Goal: Task Accomplishment & Management: Complete application form

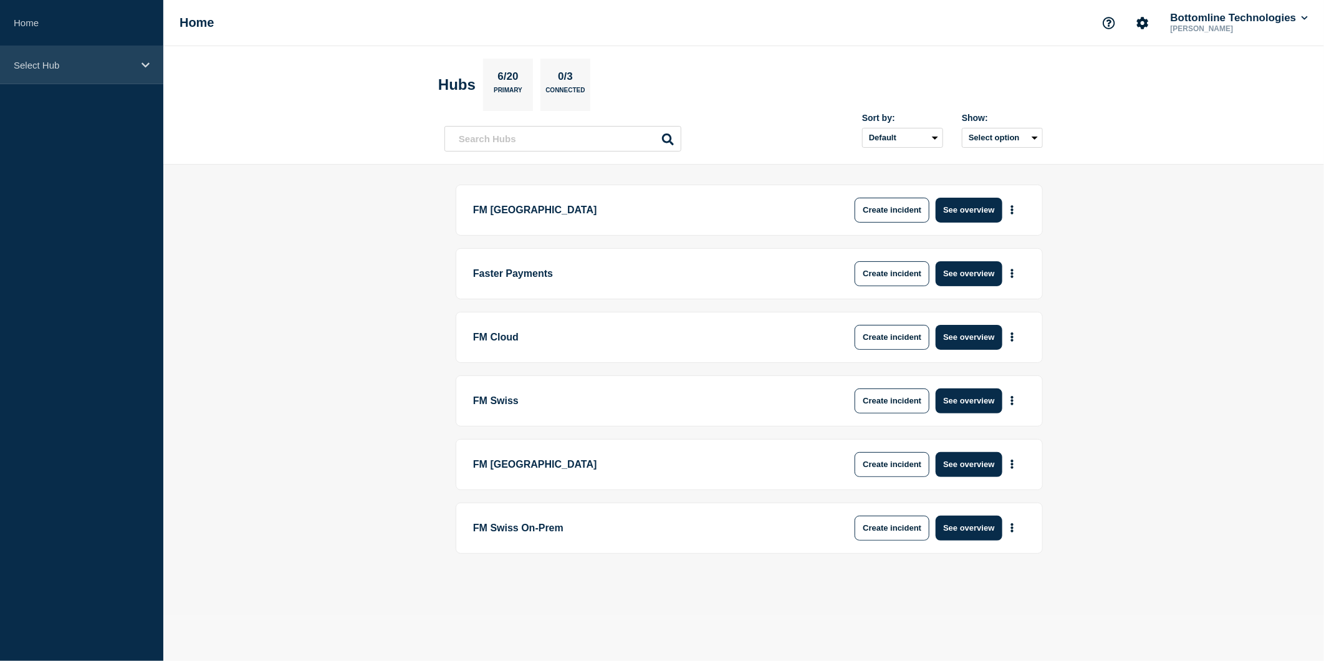
click at [141, 67] on icon at bounding box center [145, 64] width 8 height 9
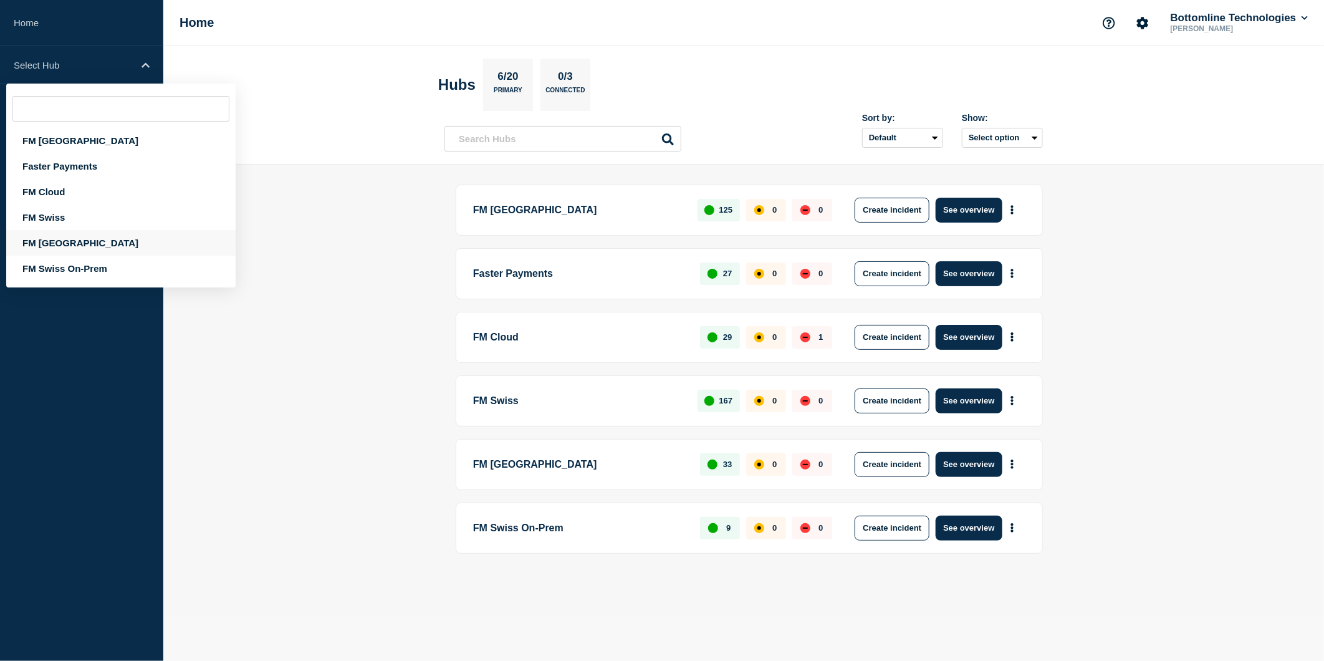
click at [55, 241] on div "FM [GEOGRAPHIC_DATA]" at bounding box center [120, 243] width 229 height 26
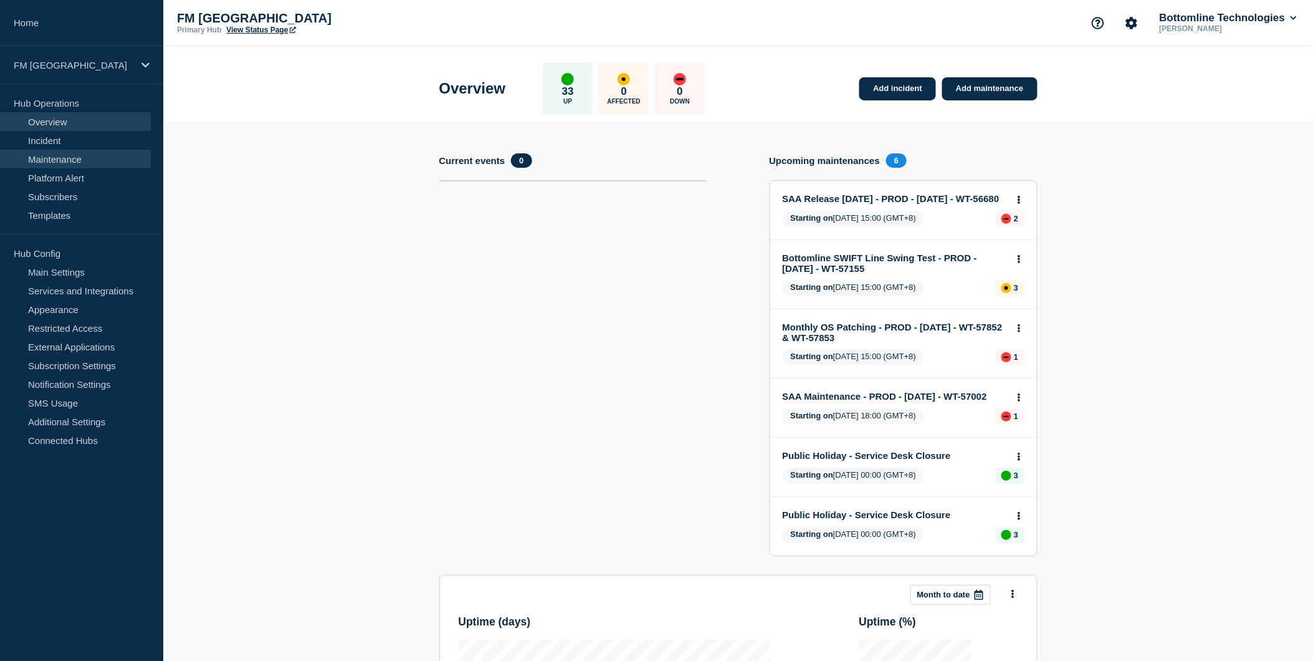
click at [84, 160] on link "Maintenance" at bounding box center [75, 159] width 151 height 19
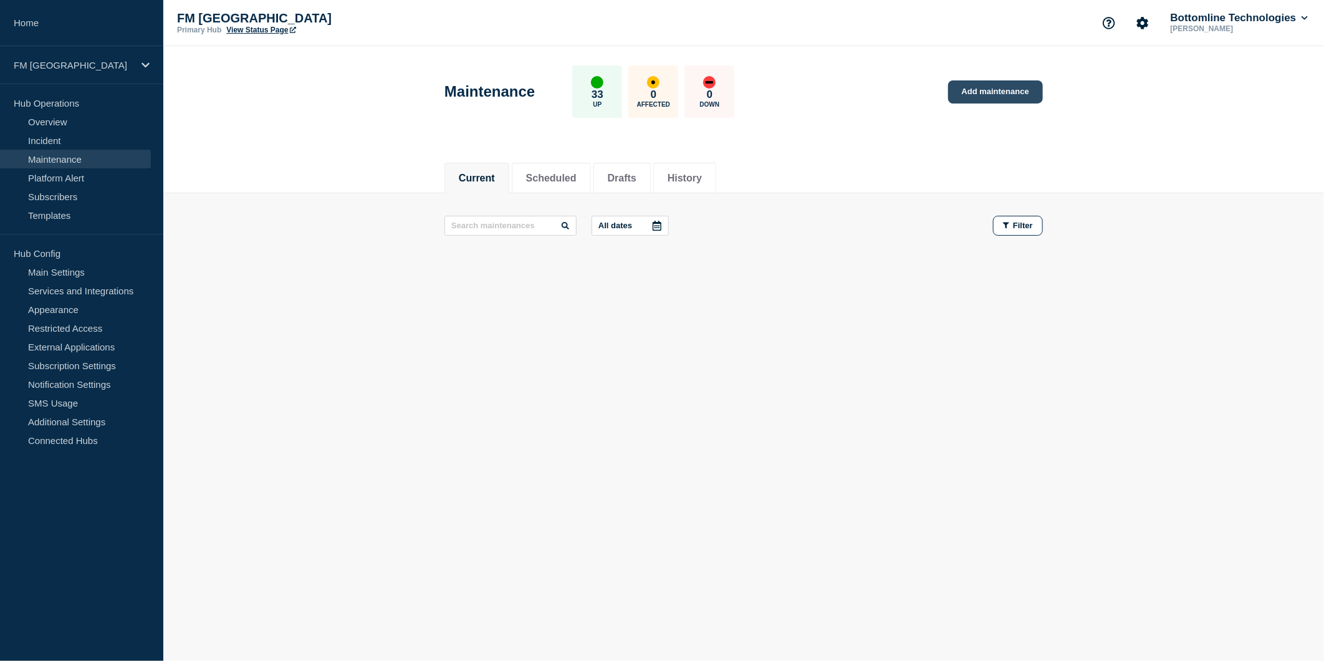
click at [977, 90] on link "Add maintenance" at bounding box center [995, 91] width 95 height 23
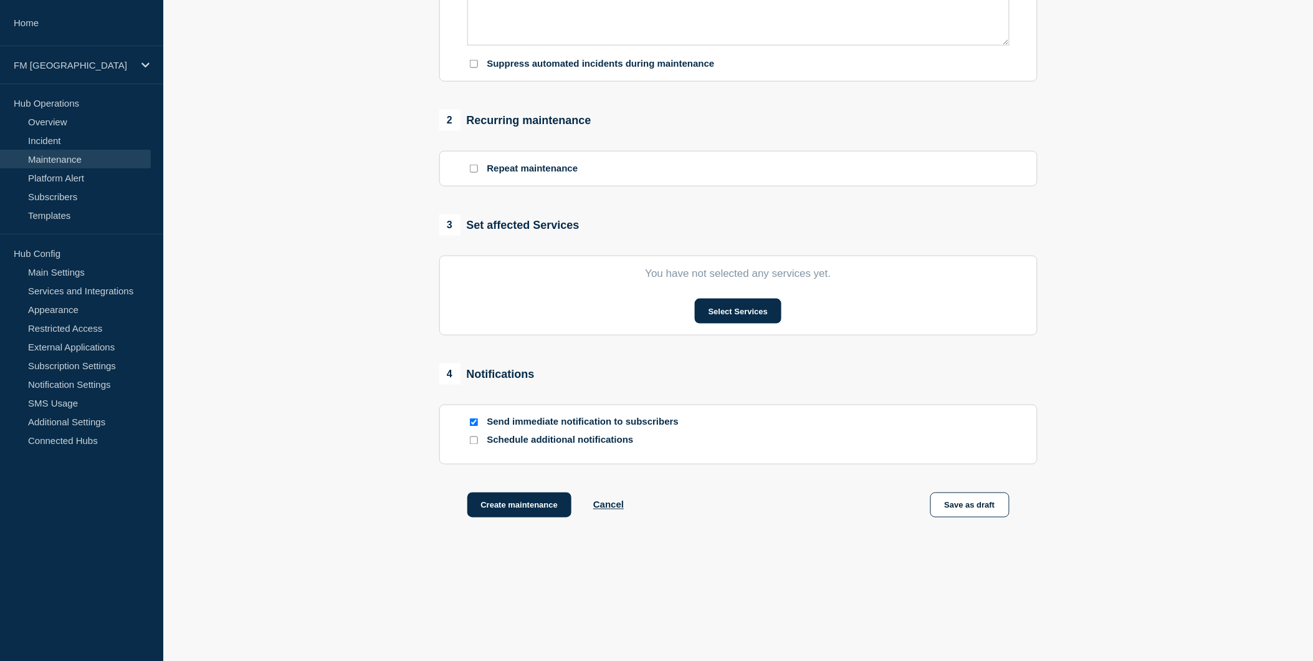
scroll to position [427, 0]
click at [739, 314] on button "Select Services" at bounding box center [738, 311] width 87 height 25
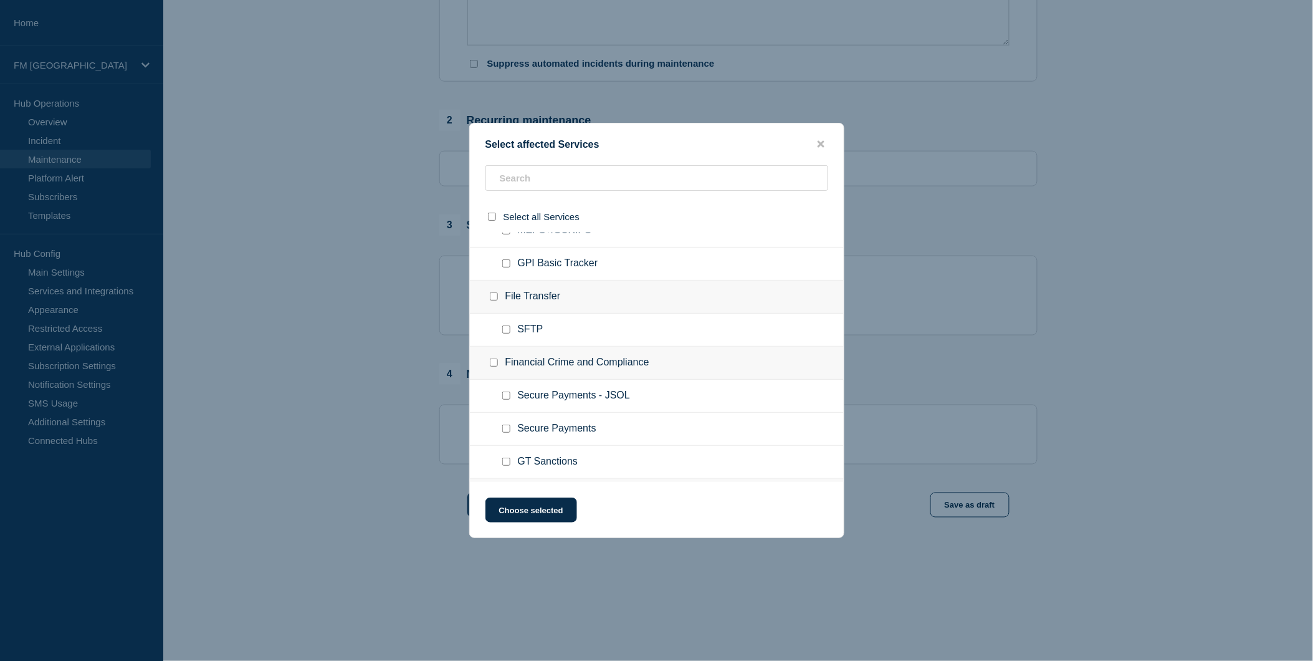
scroll to position [484, 0]
click at [505, 388] on input "GT Sanctions checkbox" at bounding box center [506, 392] width 8 height 8
checkbox input "true"
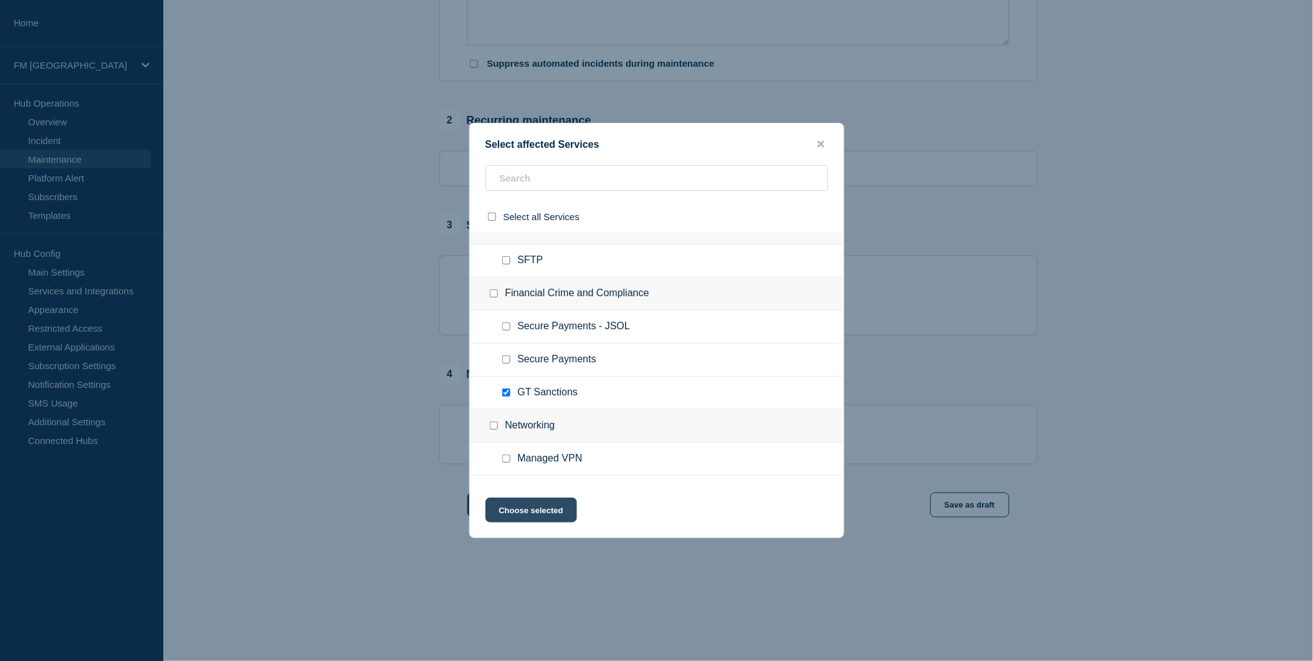
click at [542, 512] on button "Choose selected" at bounding box center [532, 509] width 92 height 25
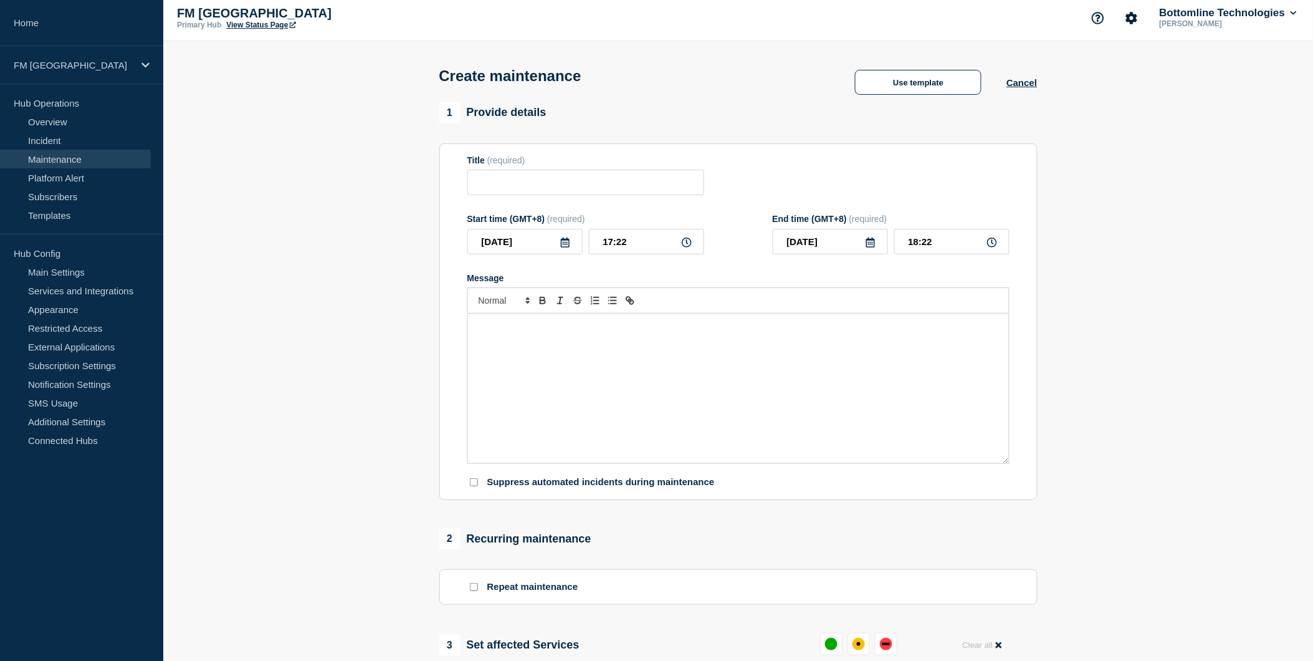
scroll to position [0, 0]
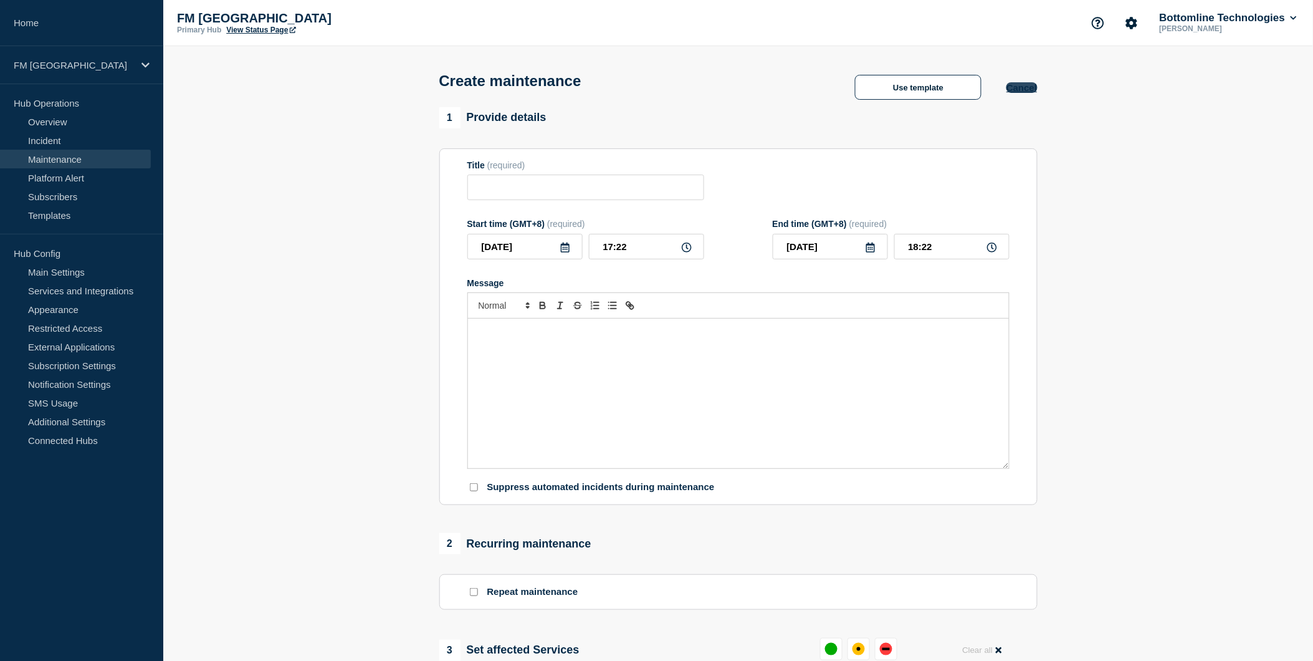
click at [1021, 93] on button "Cancel" at bounding box center [1022, 87] width 31 height 11
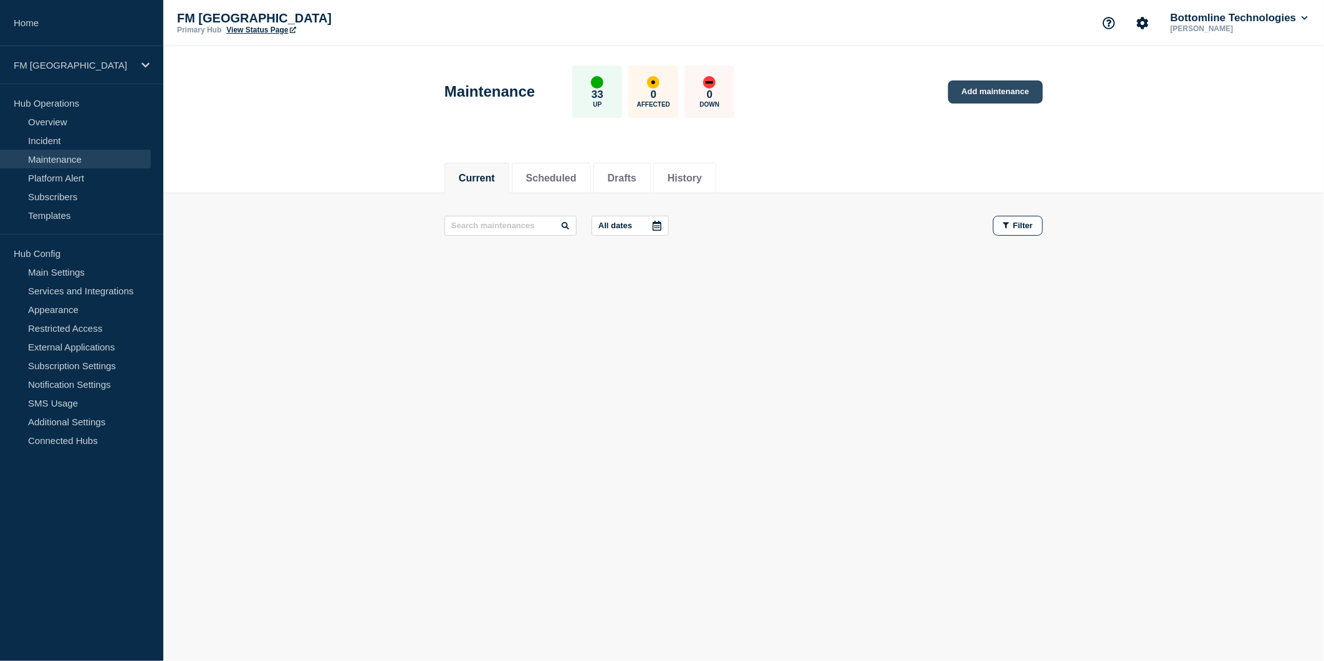
click at [999, 90] on link "Add maintenance" at bounding box center [995, 91] width 95 height 23
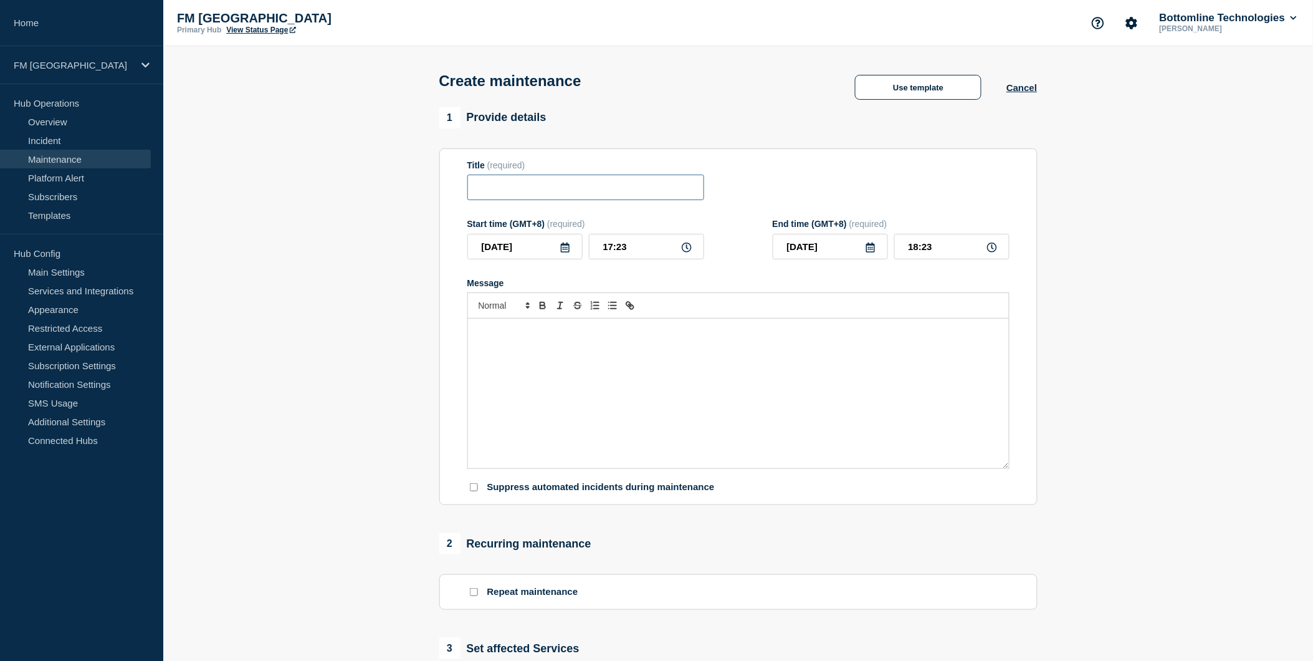
click at [555, 197] on input "Title" at bounding box center [585, 188] width 237 height 26
click at [926, 78] on div "Create maintenance Use template Cancel" at bounding box center [738, 76] width 626 height 61
click at [914, 95] on button "Use template" at bounding box center [918, 87] width 127 height 25
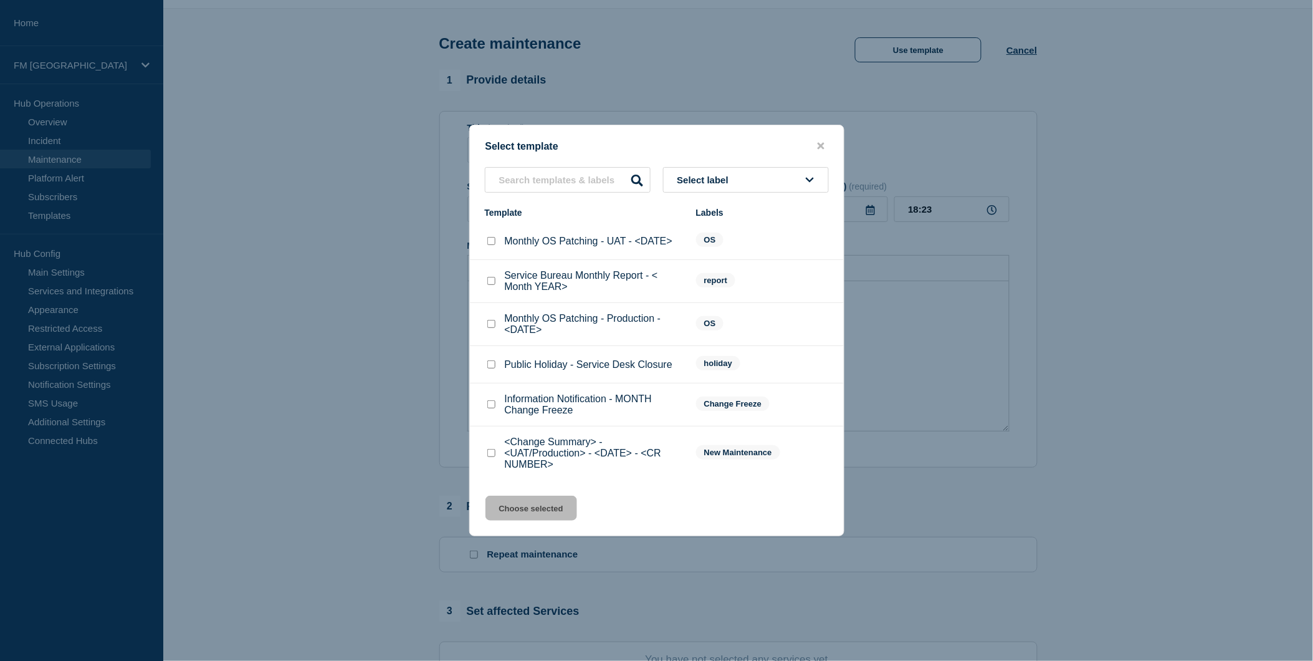
scroll to position [69, 0]
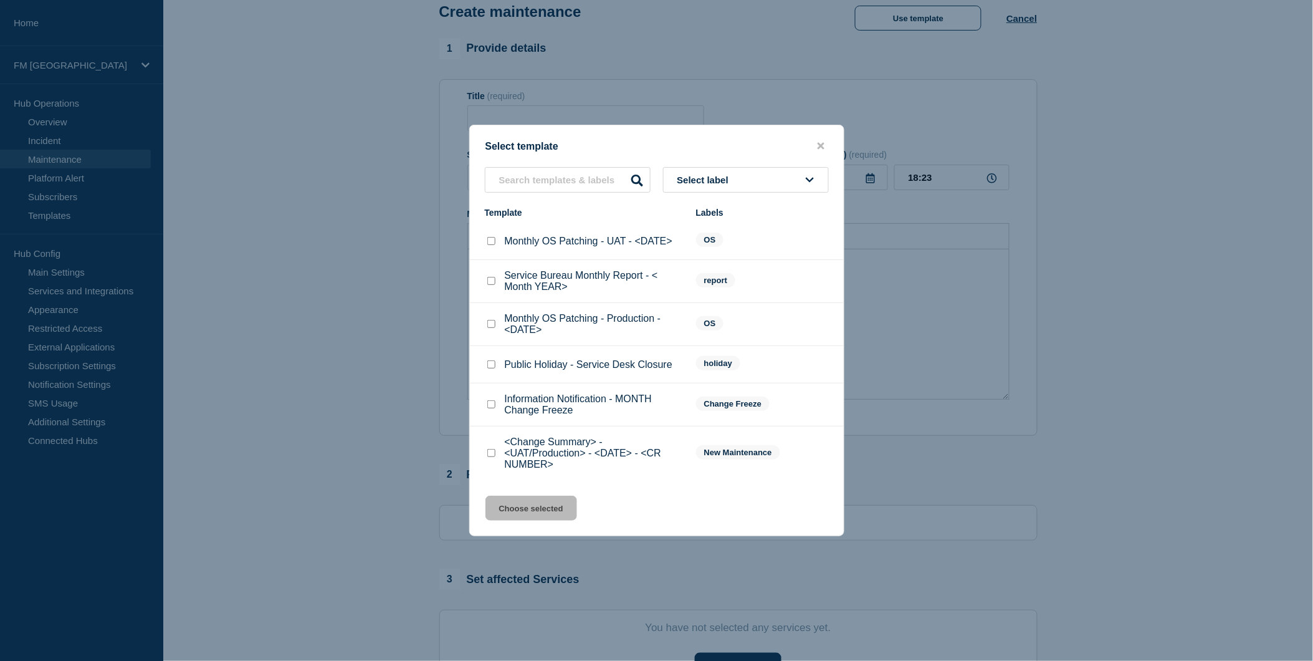
click at [494, 452] on input "<Change Summary> - <UAT/Production> - <DATE> - <CR NUMBER> checkbox" at bounding box center [491, 453] width 8 height 8
checkbox input "true"
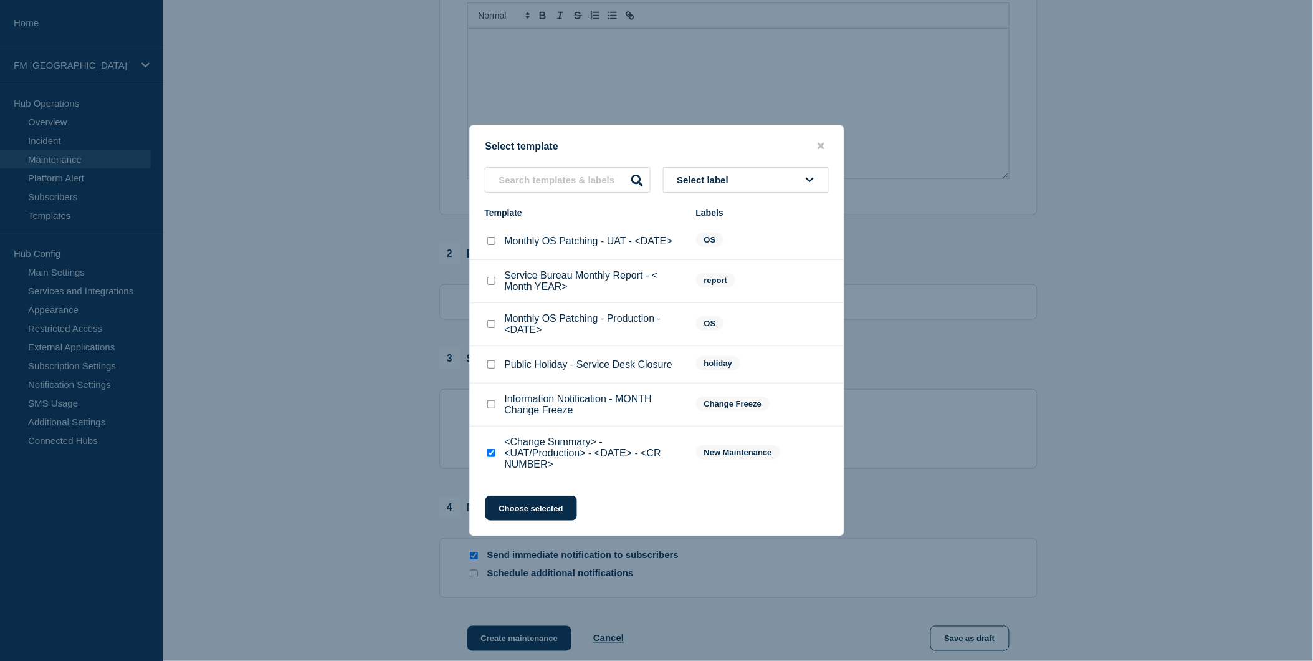
scroll to position [346, 0]
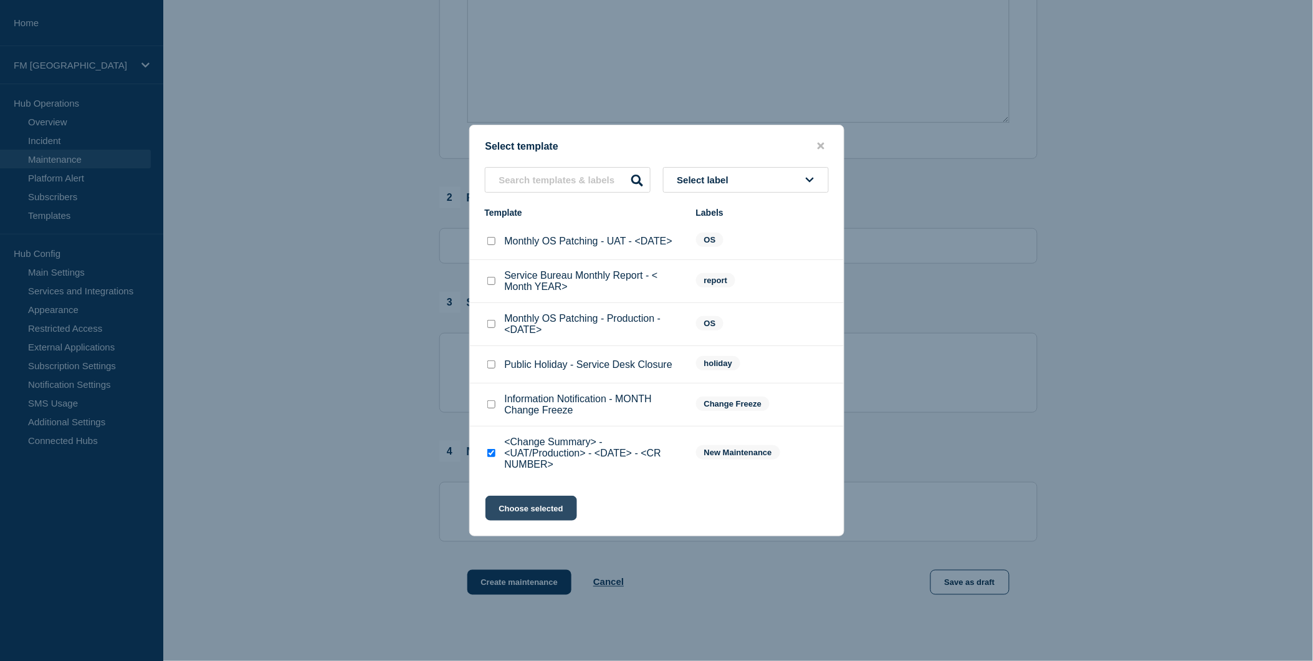
click at [549, 511] on button "Choose selected" at bounding box center [532, 508] width 92 height 25
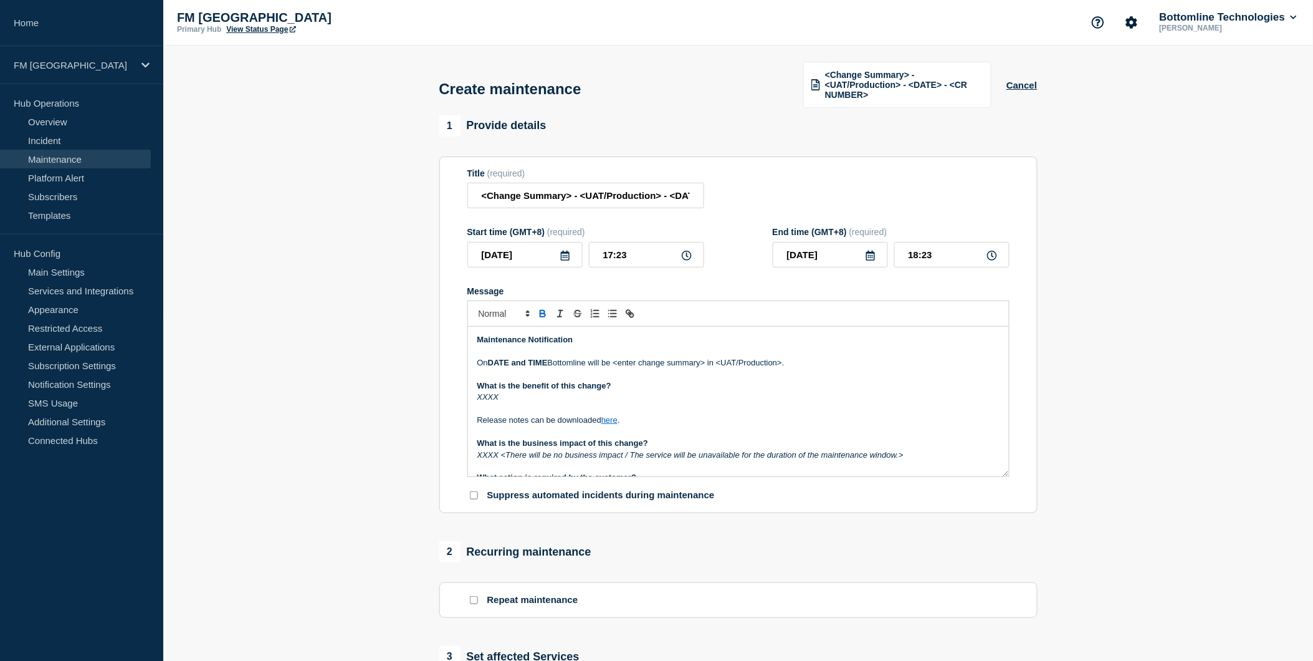
scroll to position [0, 0]
click at [559, 198] on input "<Change Summary> - <UAT/Production> - <DATE> - <CR NUMBER>" at bounding box center [585, 196] width 237 height 26
drag, startPoint x: 571, startPoint y: 192, endPoint x: 388, endPoint y: 175, distance: 184.0
click at [388, 175] on section "1 Provide details Title (required) <Change Summary> - <UAT/Production> - <DATE>…" at bounding box center [738, 548] width 1150 height 865
click at [640, 190] on input "GTSanction Service Restart - <UAT/Production> - <DATE> - <CR NUMBER>" at bounding box center [585, 196] width 237 height 26
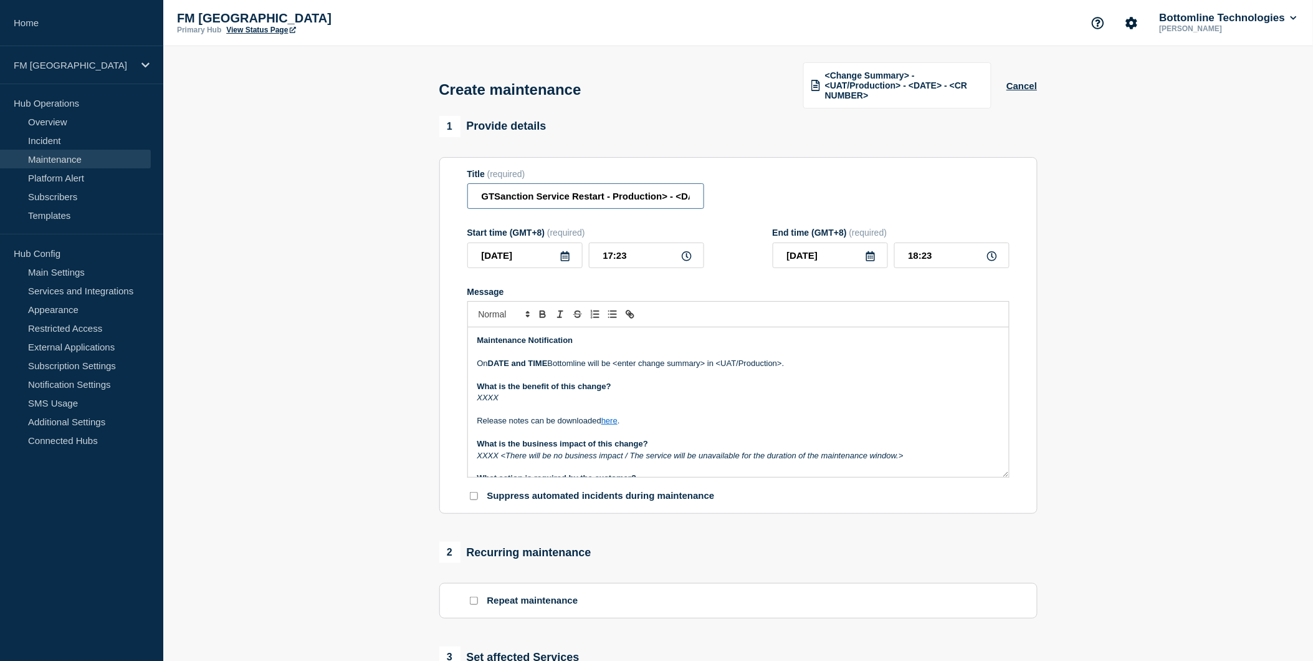
click at [666, 194] on input "GTSanction Service Restart - Production> - <DATE> - <CR NUMBER>" at bounding box center [585, 196] width 237 height 26
drag, startPoint x: 533, startPoint y: 194, endPoint x: 580, endPoint y: 198, distance: 47.0
click at [533, 194] on input "GTSanction Service Restart - Production - <DATE> - <CR NUMBER>" at bounding box center [585, 196] width 237 height 26
drag, startPoint x: 637, startPoint y: 195, endPoint x: 662, endPoint y: 196, distance: 24.9
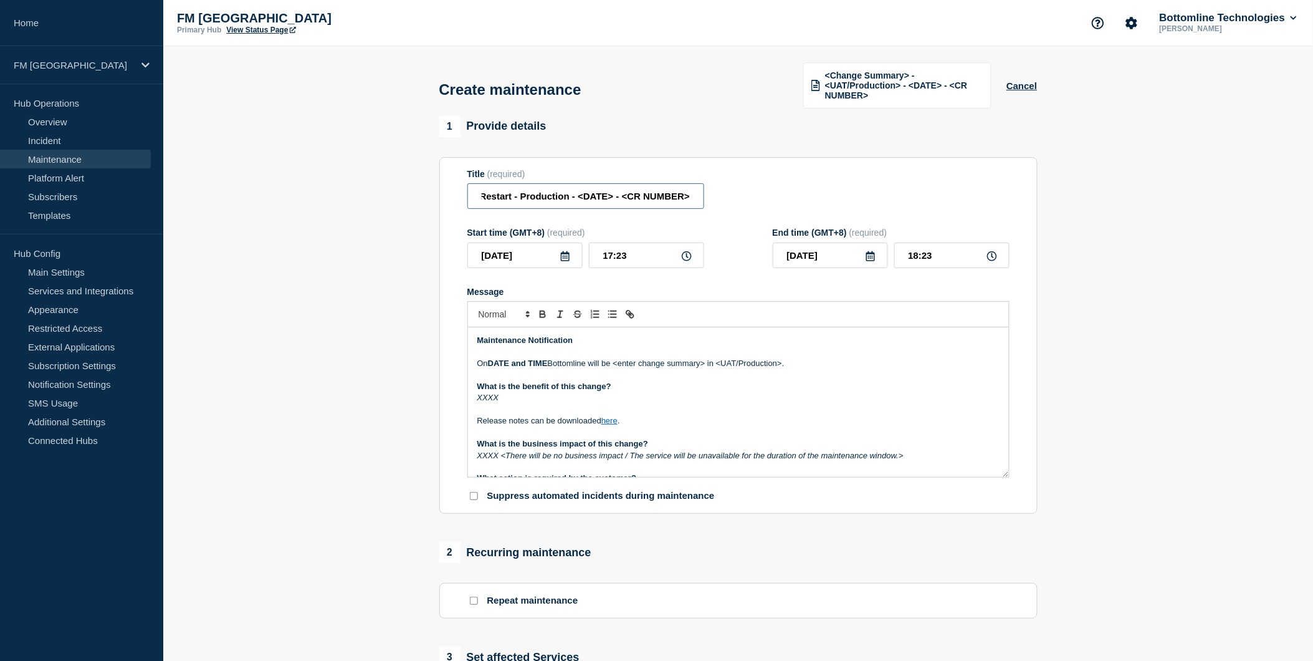
click at [673, 196] on input "GTSanctions Service Restart - Production - <DATE> - <CR NUMBER>" at bounding box center [585, 196] width 237 height 26
click at [583, 194] on input "GTSanctions Service Restart - Production - <DATE> - <CR NUMBER>" at bounding box center [585, 196] width 237 height 26
drag, startPoint x: 614, startPoint y: 191, endPoint x: 578, endPoint y: 195, distance: 36.3
click at [578, 195] on input "GTSanctions Service Restart - Production - <DATE> - <CR NUMBER>" at bounding box center [585, 196] width 237 height 26
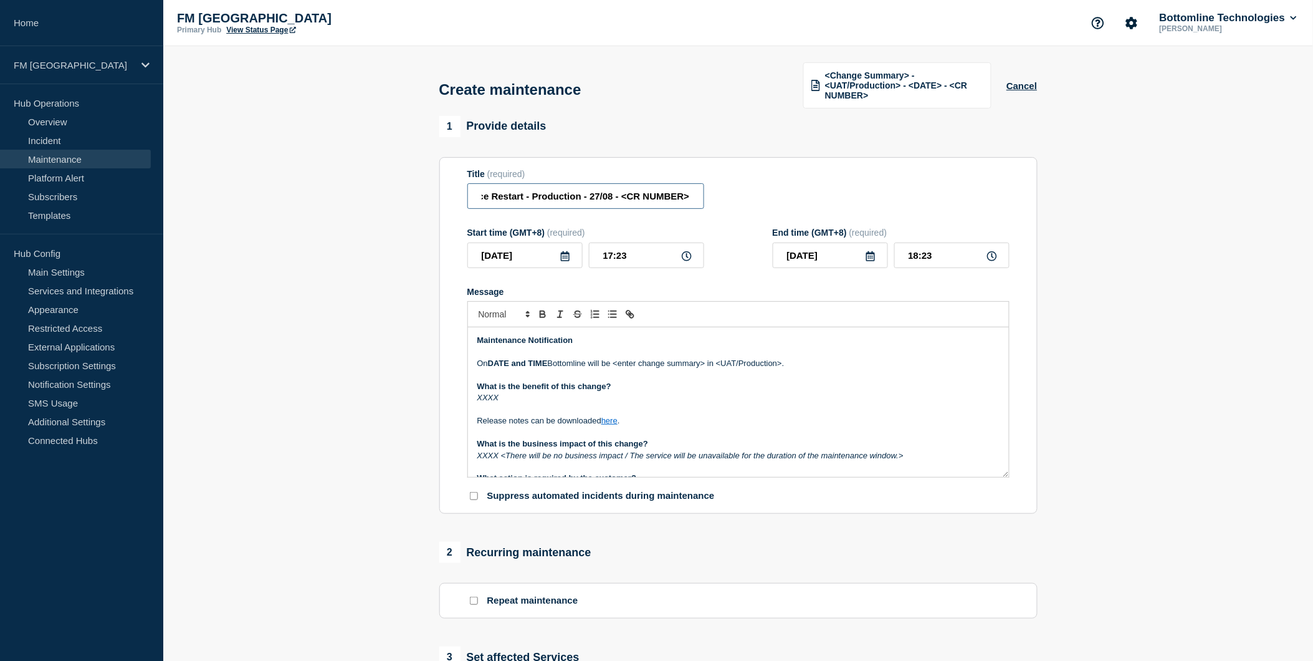
drag, startPoint x: 642, startPoint y: 194, endPoint x: 732, endPoint y: 194, distance: 90.4
click at [732, 194] on div "Title (required) GTSanctions Service Restart - Production - 27/08 - <CR NUMBER>" at bounding box center [738, 189] width 542 height 41
click at [659, 191] on input "GTSanctions Service Restart - Production - 27/08 - <CR NUMBER>" at bounding box center [585, 196] width 237 height 26
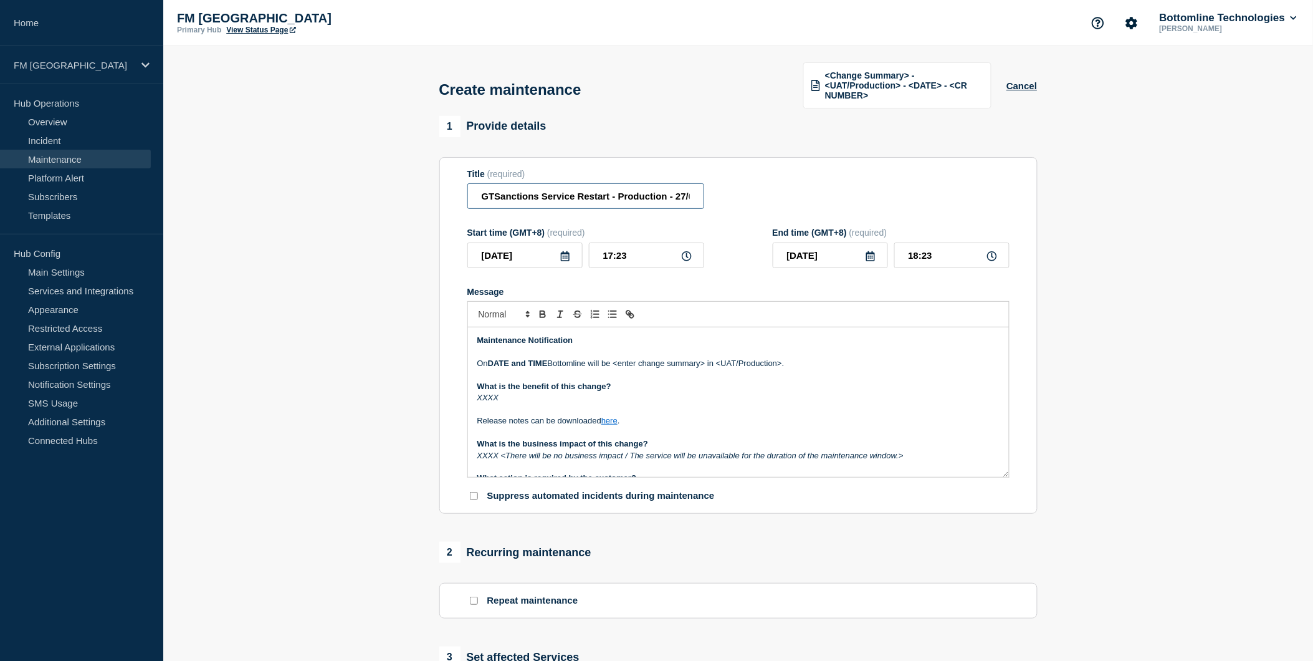
scroll to position [0, 86]
drag, startPoint x: 640, startPoint y: 196, endPoint x: 812, endPoint y: 196, distance: 172.0
click at [812, 196] on div "Title (required) GTSanctions Service Restart - Production - 27/08 - <CR NUMBER>" at bounding box center [738, 189] width 542 height 41
click at [683, 194] on input "GTSanctions Service Restart - Production - 27/08 - <CR NUMBER>" at bounding box center [585, 196] width 237 height 26
click at [688, 193] on input "GTSanctions Service Restart - Production - 27/08 - <CR NUMBER>" at bounding box center [585, 196] width 237 height 26
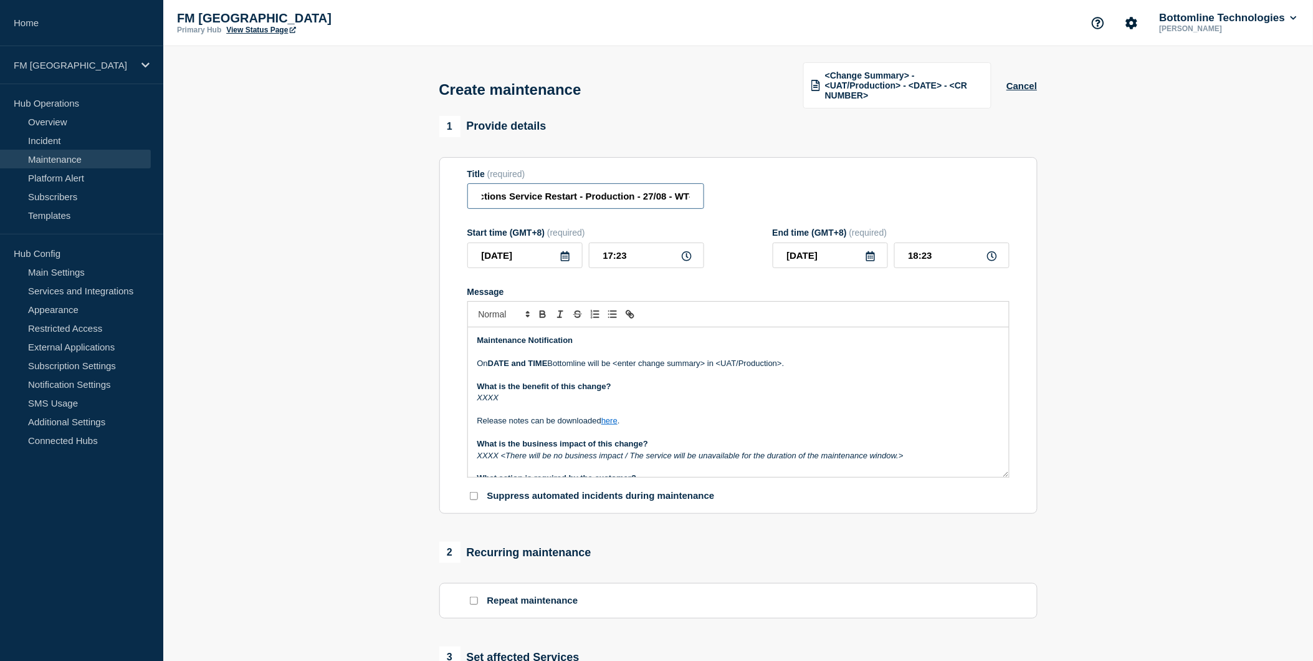
scroll to position [0, 35]
type input "GTSanctions Service Restart - Production - 27/08 - WT-"
click at [563, 256] on icon at bounding box center [565, 256] width 10 height 10
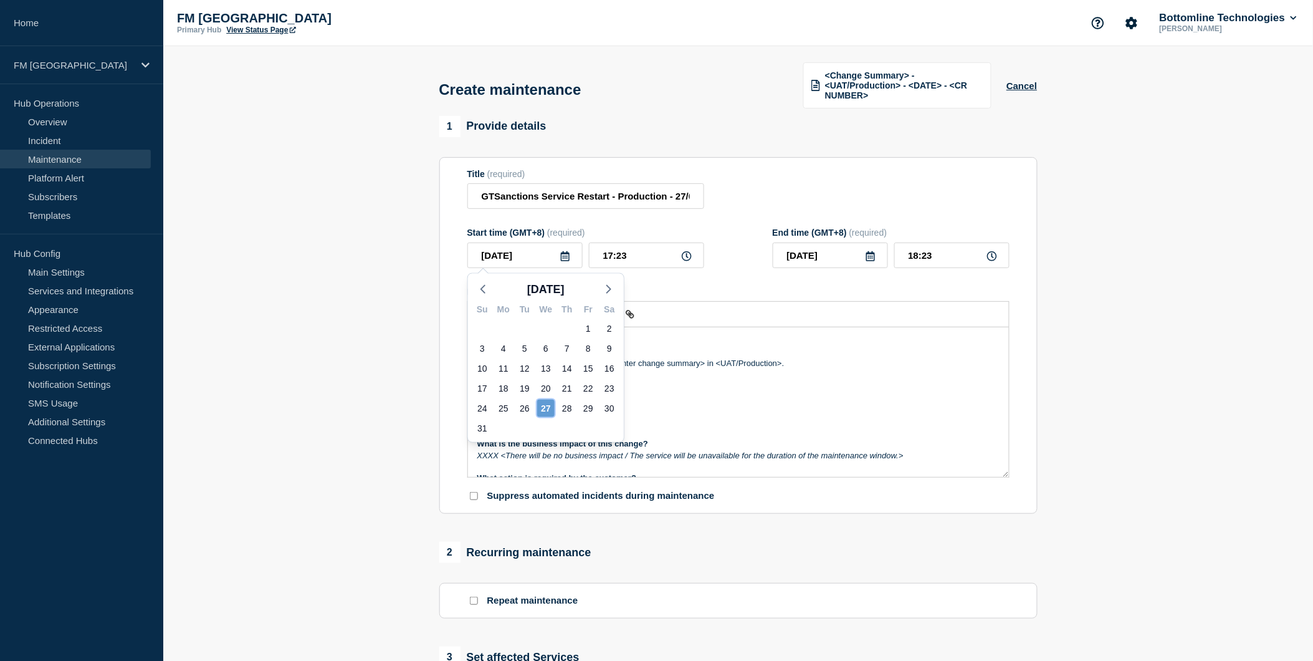
click at [545, 407] on div "27" at bounding box center [545, 408] width 17 height 17
click at [643, 259] on input "17:23" at bounding box center [646, 255] width 115 height 26
drag, startPoint x: 626, startPoint y: 256, endPoint x: 525, endPoint y: 257, distance: 101.6
click at [527, 257] on div "2025-08-27 17:23" at bounding box center [585, 255] width 237 height 26
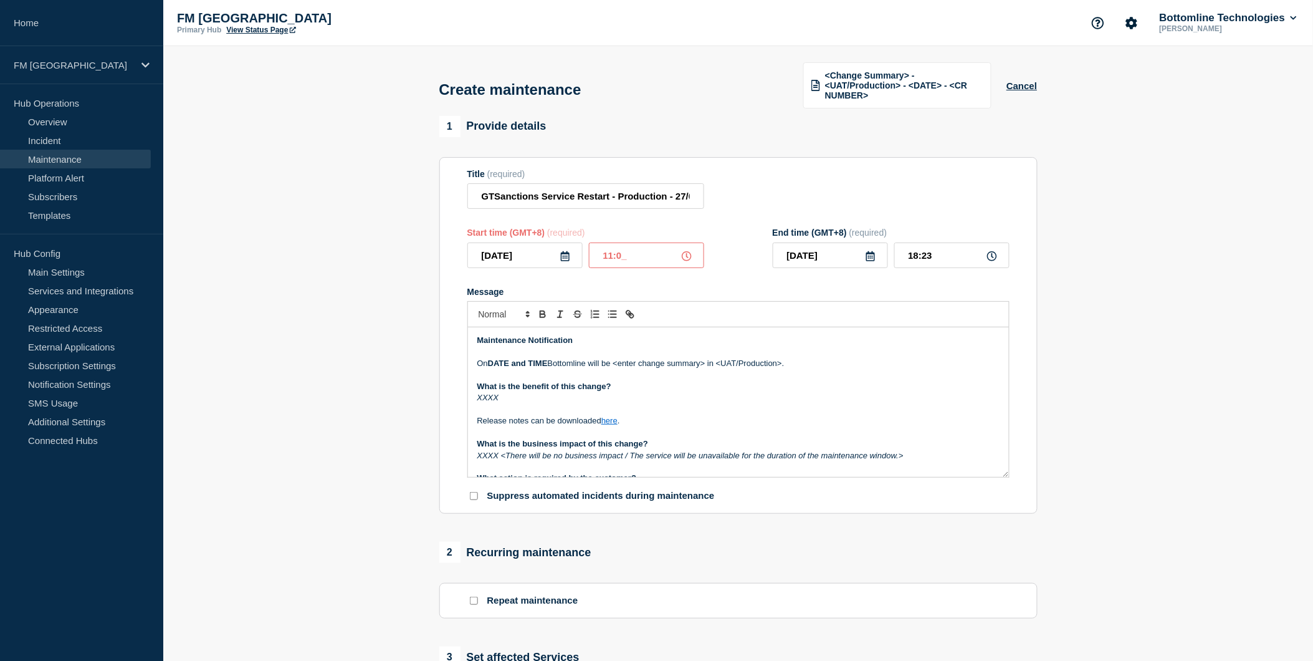
type input "11:00"
click at [914, 257] on input "12:00" at bounding box center [951, 255] width 115 height 26
type input "11:30"
click at [838, 254] on input "2025-08-27" at bounding box center [830, 255] width 115 height 26
click at [850, 408] on div "27" at bounding box center [851, 408] width 17 height 17
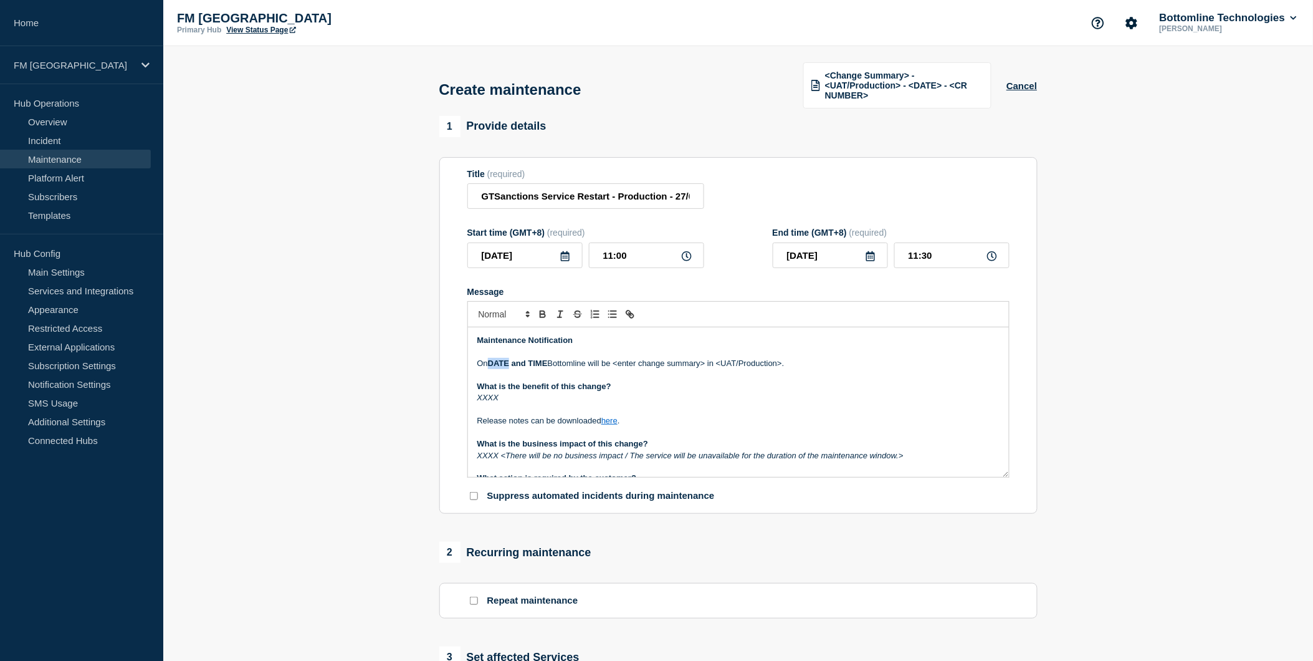
drag, startPoint x: 509, startPoint y: 358, endPoint x: 491, endPoint y: 362, distance: 18.3
click at [491, 362] on strong "DATE and TIME" at bounding box center [518, 362] width 60 height 9
drag, startPoint x: 534, startPoint y: 357, endPoint x: 570, endPoint y: 357, distance: 36.8
click at [552, 358] on strong "and TIME" at bounding box center [533, 362] width 36 height 9
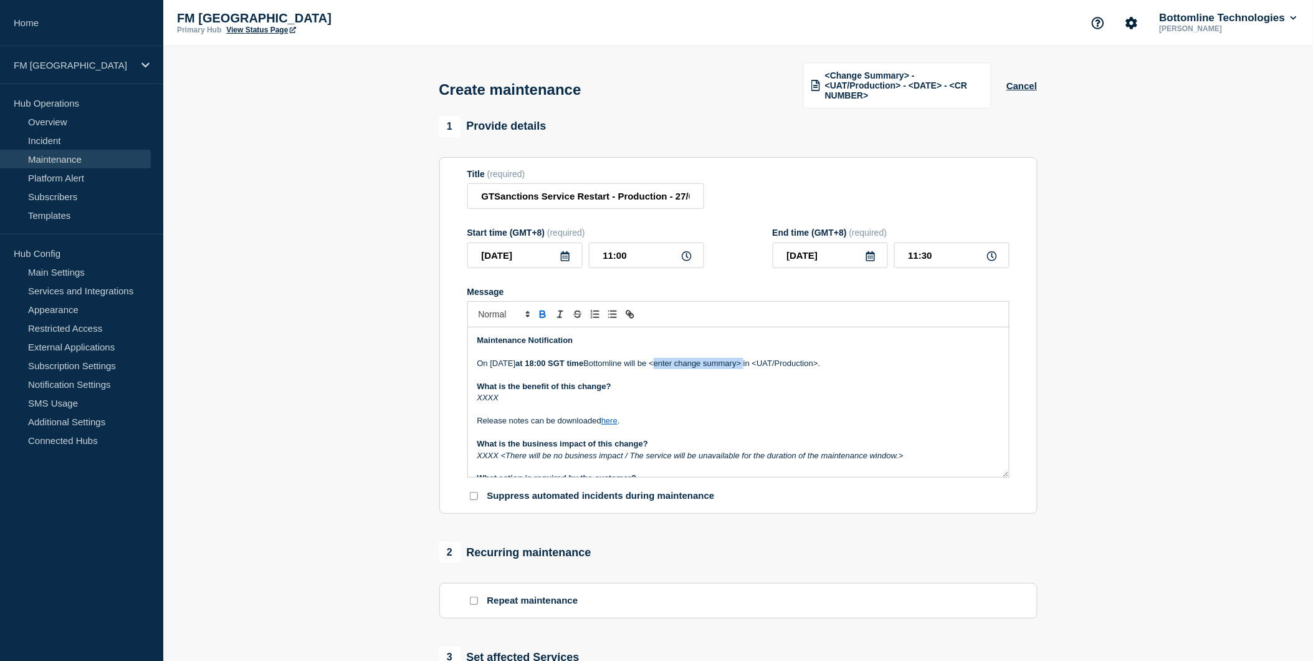
drag, startPoint x: 765, startPoint y: 358, endPoint x: 676, endPoint y: 360, distance: 89.2
click at [676, 360] on p "On 27th August at 18:00 SGT time Bottomline will be <enter change summary> in <…" at bounding box center [738, 363] width 522 height 11
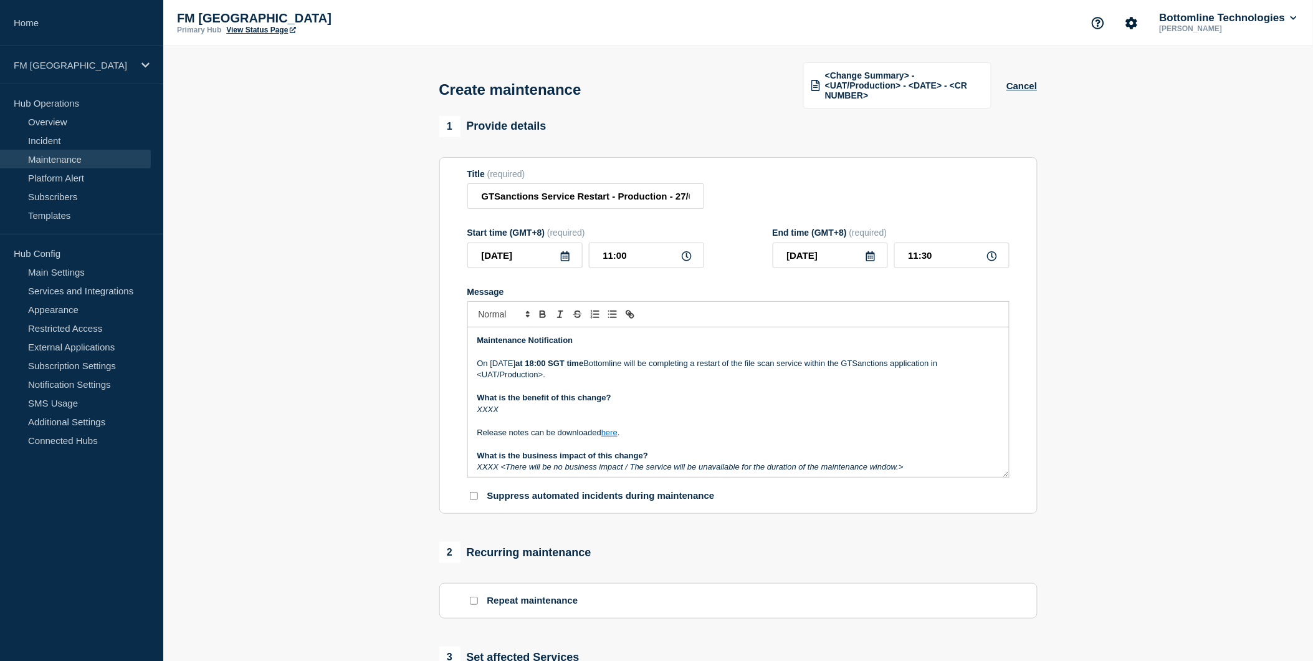
click at [500, 371] on p "On 27th August at 18:00 SGT time Bottomline will be completing a restart of the…" at bounding box center [738, 369] width 522 height 23
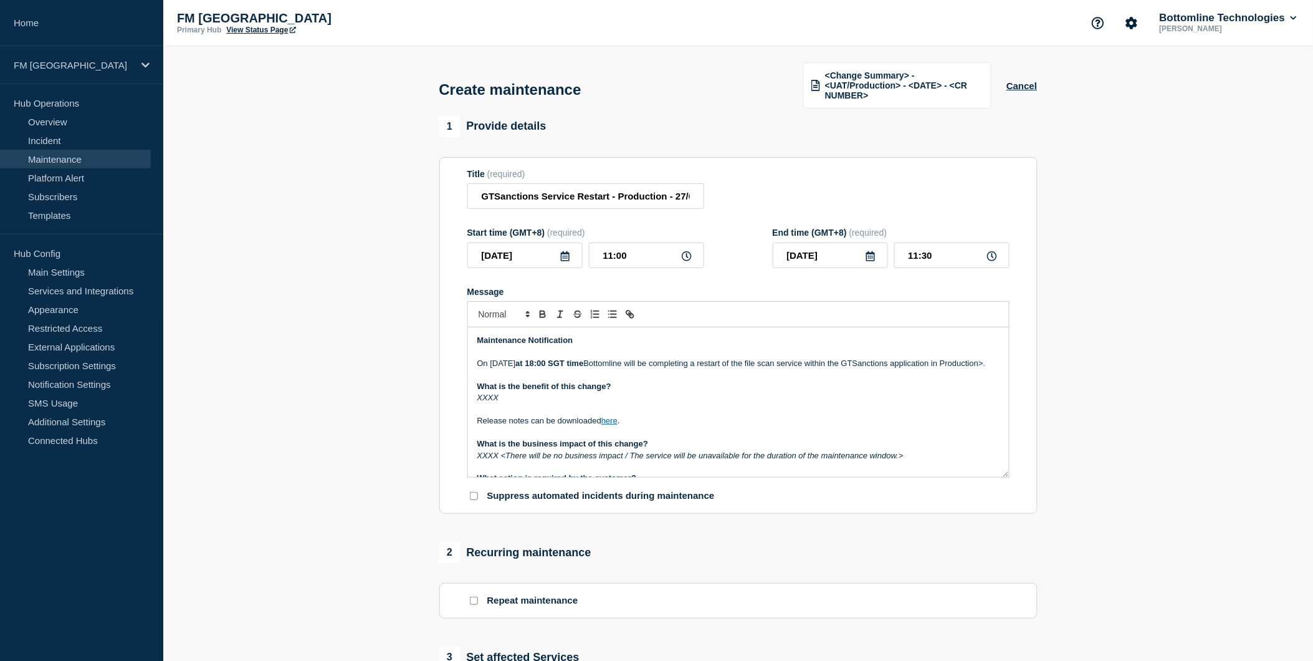
click at [519, 369] on p "On 27th August at 18:00 SGT time Bottomline will be completing a restart of the…" at bounding box center [738, 363] width 522 height 11
drag, startPoint x: 889, startPoint y: 358, endPoint x: 594, endPoint y: 384, distance: 296.6
click at [631, 391] on p "What is the benefit of this change?" at bounding box center [738, 386] width 522 height 11
click at [563, 369] on p "On 27th August at 18:00 SGT time Bottomline will be completing a restart of the…" at bounding box center [738, 363] width 522 height 11
drag, startPoint x: 517, startPoint y: 407, endPoint x: 471, endPoint y: 402, distance: 46.4
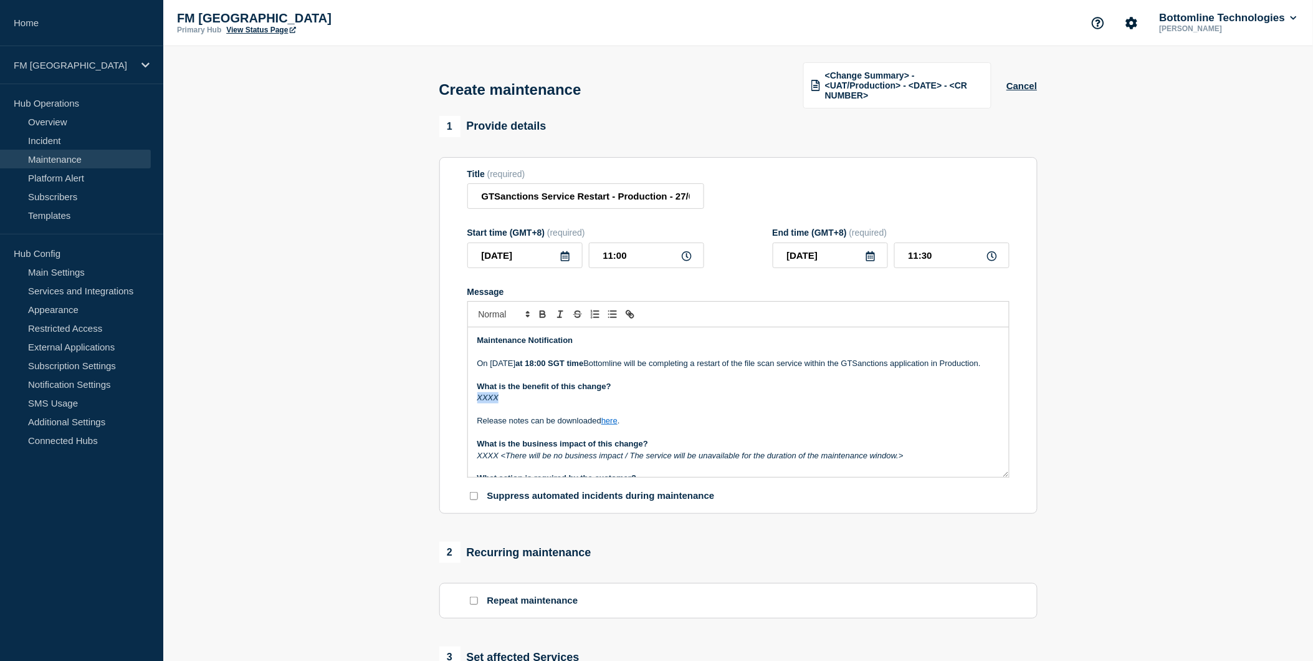
click at [471, 402] on div "Maintenance Notification On 27th August at 18:00 SGT time Bottomline will be co…" at bounding box center [738, 402] width 541 height 150
drag, startPoint x: 788, startPoint y: 411, endPoint x: 476, endPoint y: 410, distance: 312.3
click at [476, 410] on div "Maintenance Notification On 27th August at 18:00 SGT time Bottomline will be co…" at bounding box center [738, 402] width 541 height 150
click at [558, 312] on icon "Toggle italic text" at bounding box center [560, 314] width 11 height 11
drag, startPoint x: 621, startPoint y: 434, endPoint x: 474, endPoint y: 428, distance: 146.6
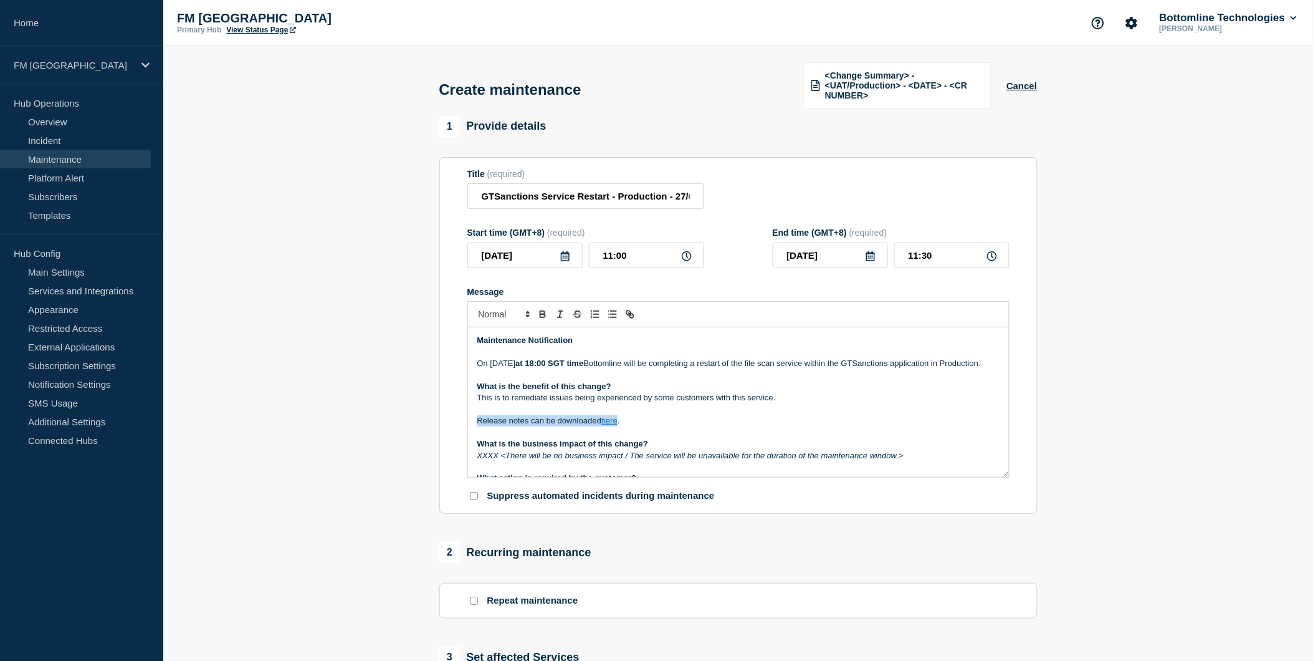
click at [474, 428] on div "Maintenance Notification On 27th August at 18:00 SGT time Bottomline will be co…" at bounding box center [738, 402] width 541 height 150
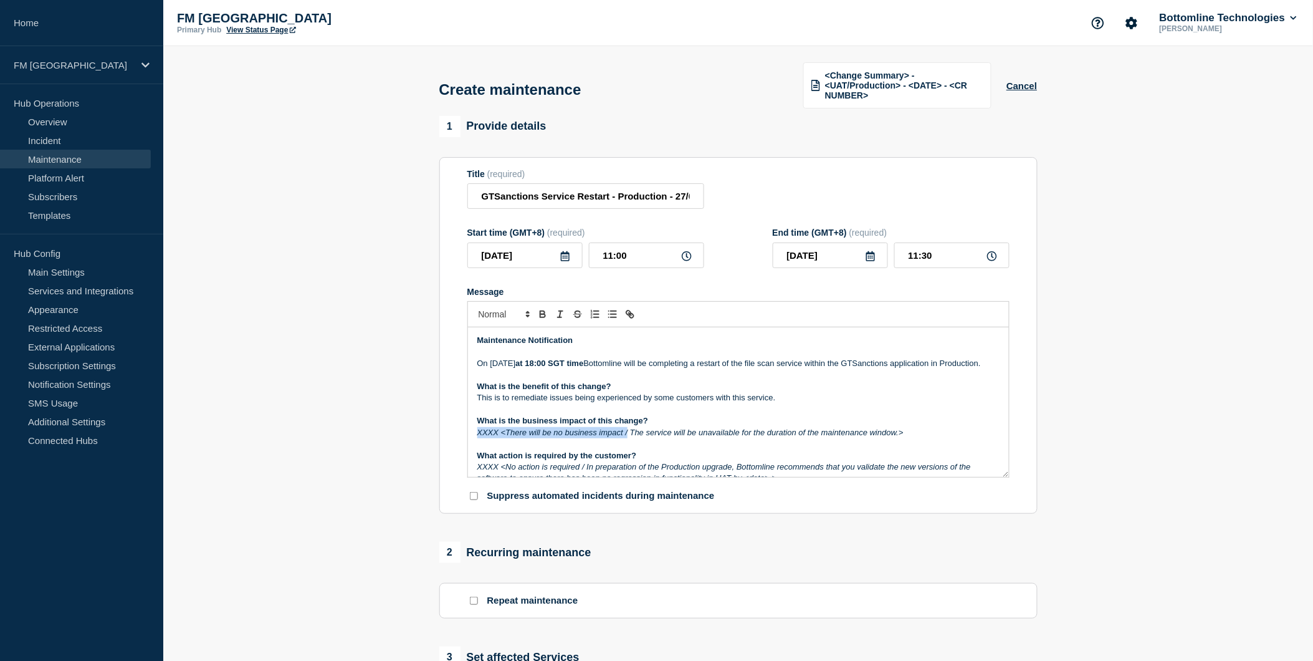
drag, startPoint x: 627, startPoint y: 445, endPoint x: 450, endPoint y: 438, distance: 177.2
click at [450, 438] on section "Title (required) GTSanctions Service Restart - Production - 27/08 - WT- Start t…" at bounding box center [738, 335] width 598 height 357
drag, startPoint x: 750, startPoint y: 443, endPoint x: 585, endPoint y: 440, distance: 165.8
click at [585, 438] on p "The service will be unavailable for the duration of the maintenance window.>" at bounding box center [738, 432] width 522 height 11
drag, startPoint x: 587, startPoint y: 440, endPoint x: 598, endPoint y: 436, distance: 11.8
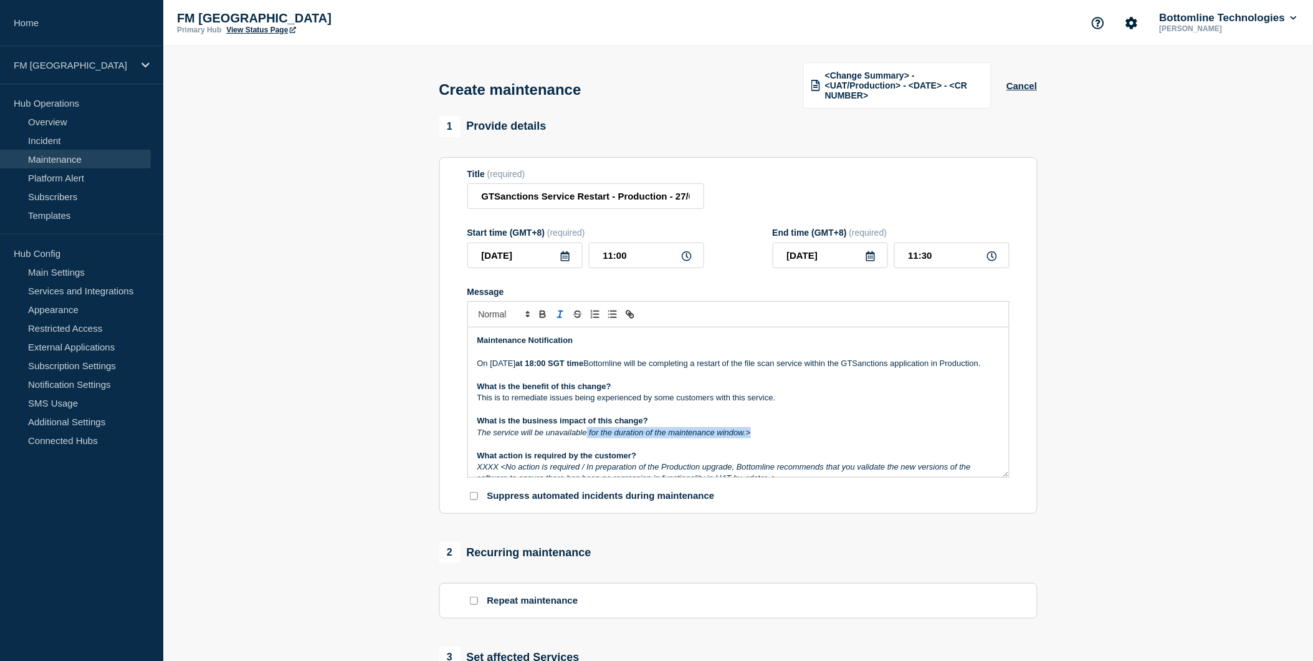
click at [588, 437] on em "The service will be unavailable for the duration of the maintenance window.>" at bounding box center [614, 432] width 274 height 9
click at [820, 438] on p "The service will be unavailable temporarily for the duration of the maintenance…" at bounding box center [738, 432] width 522 height 11
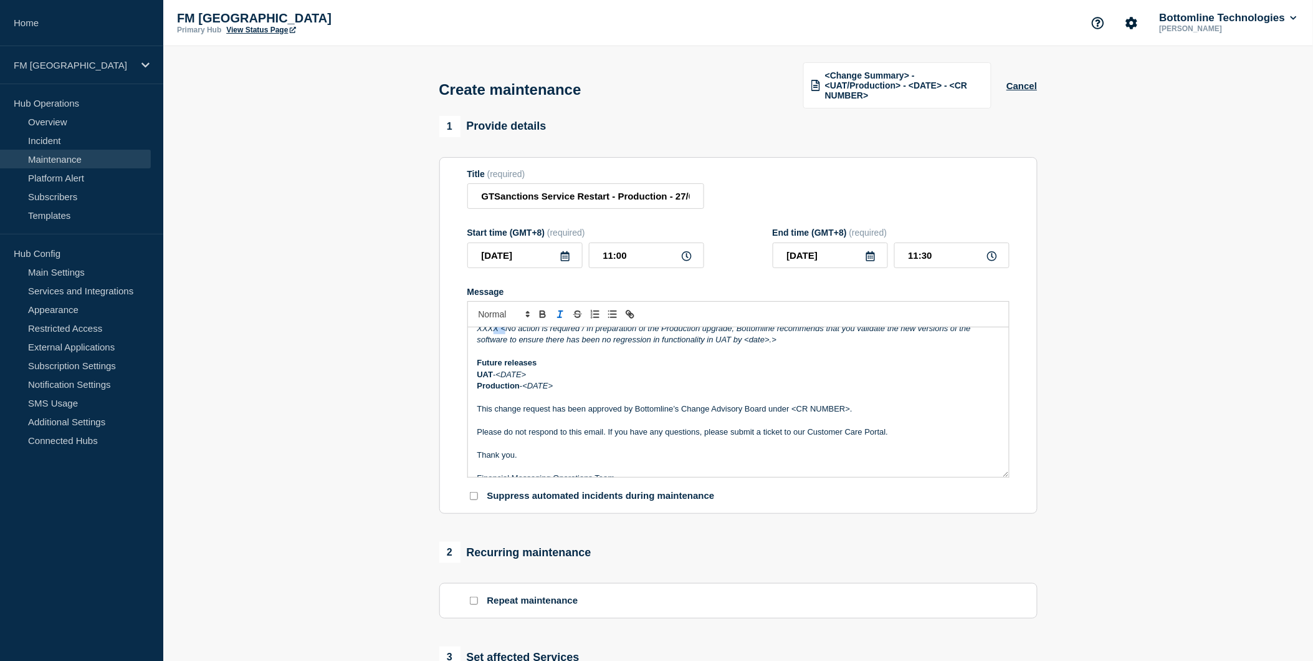
scroll to position [134, 0]
drag, startPoint x: 506, startPoint y: 338, endPoint x: 478, endPoint y: 341, distance: 28.2
click at [476, 339] on div "Maintenance Notification On 27th August at 18:00 SGT time Bottomline will be co…" at bounding box center [738, 402] width 541 height 150
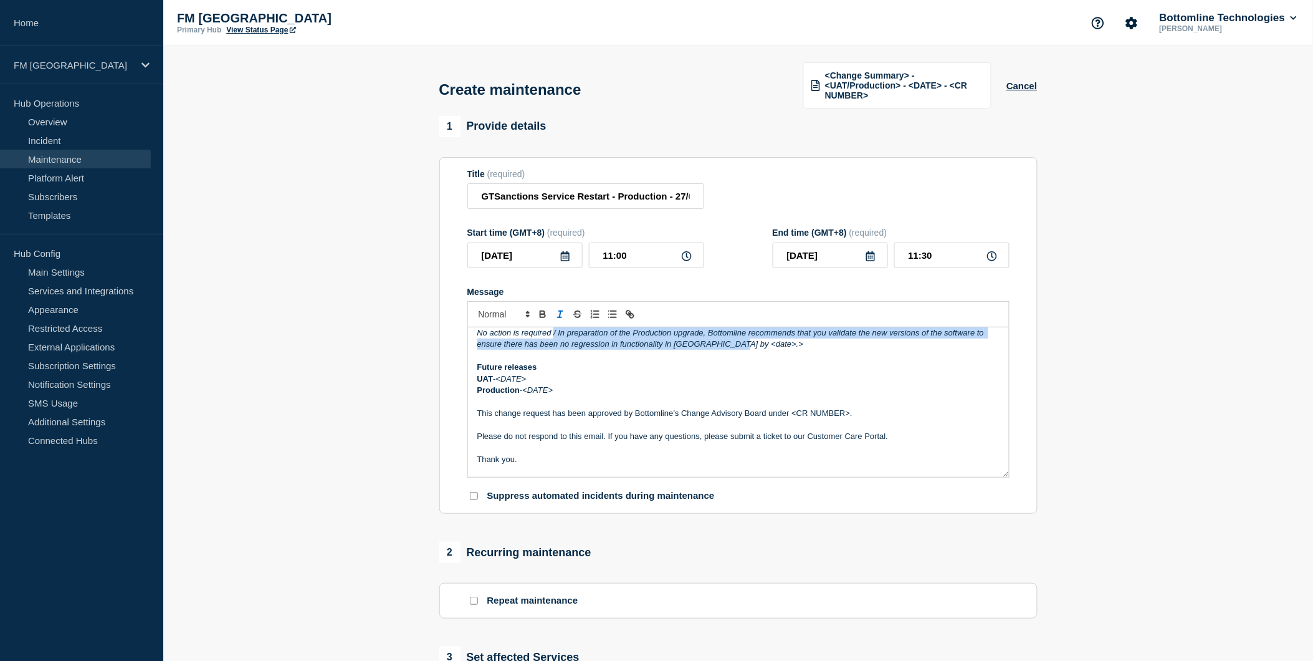
drag, startPoint x: 687, startPoint y: 356, endPoint x: 553, endPoint y: 340, distance: 135.0
click at [553, 340] on p "No action is required / In preparation of the Production upgrade, Bottomline re…" at bounding box center [738, 338] width 522 height 23
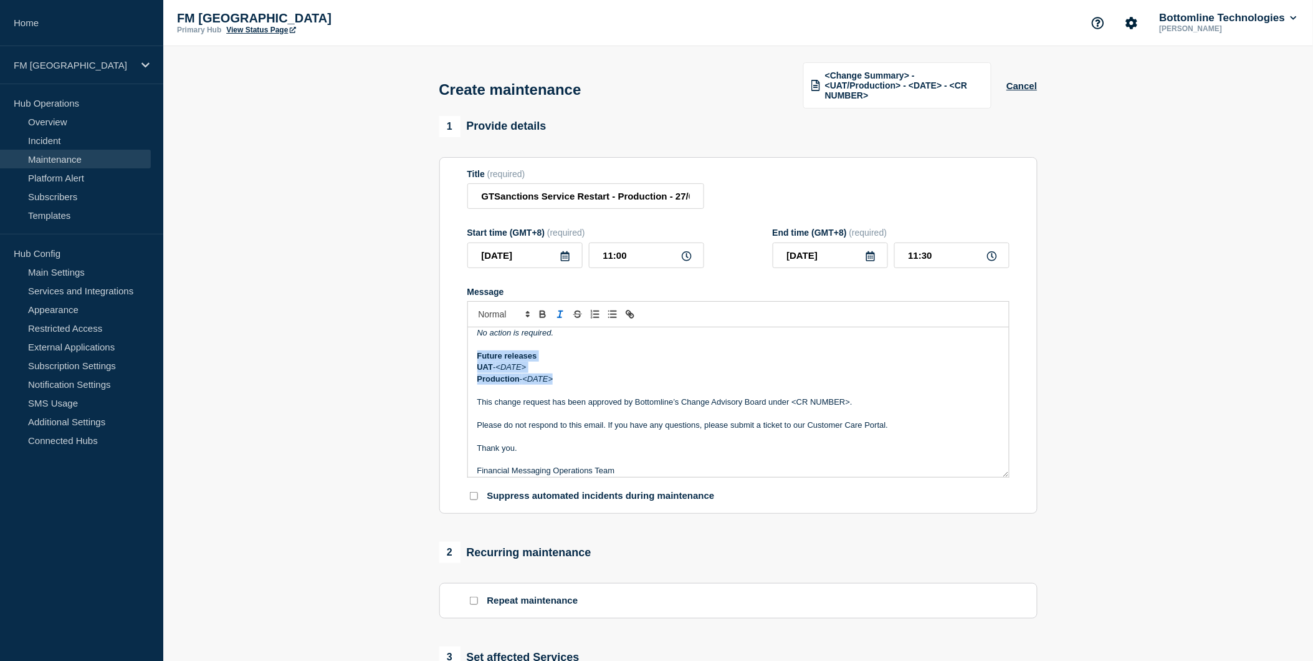
drag, startPoint x: 567, startPoint y: 387, endPoint x: 464, endPoint y: 367, distance: 104.9
click at [464, 367] on section "Title (required) GTSanctions Service Restart - Production - 27/08 - WT- Start t…" at bounding box center [738, 335] width 598 height 357
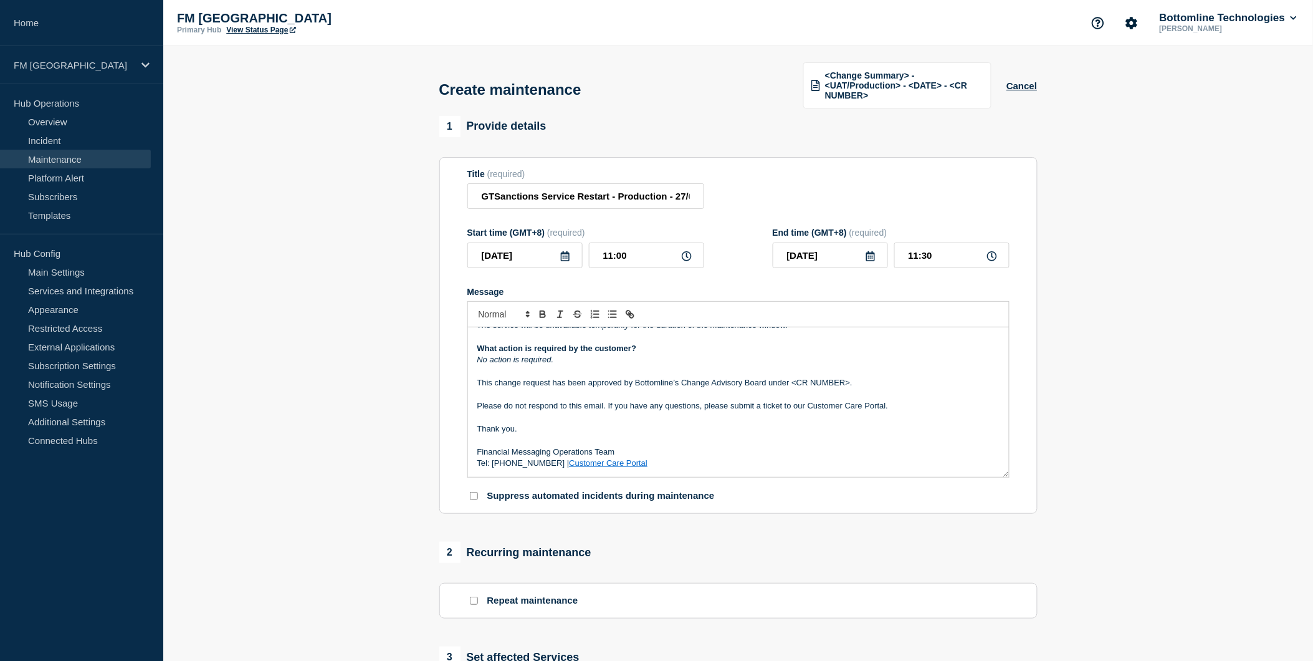
scroll to position [118, 0]
drag, startPoint x: 561, startPoint y: 360, endPoint x: 457, endPoint y: 353, distance: 104.4
click at [457, 354] on section "Title (required) GTSanctions Service Restart - Production - 27/08 - WT- Start t…" at bounding box center [738, 335] width 598 height 357
click at [560, 311] on line "Toggle italic text" at bounding box center [560, 314] width 1 height 6
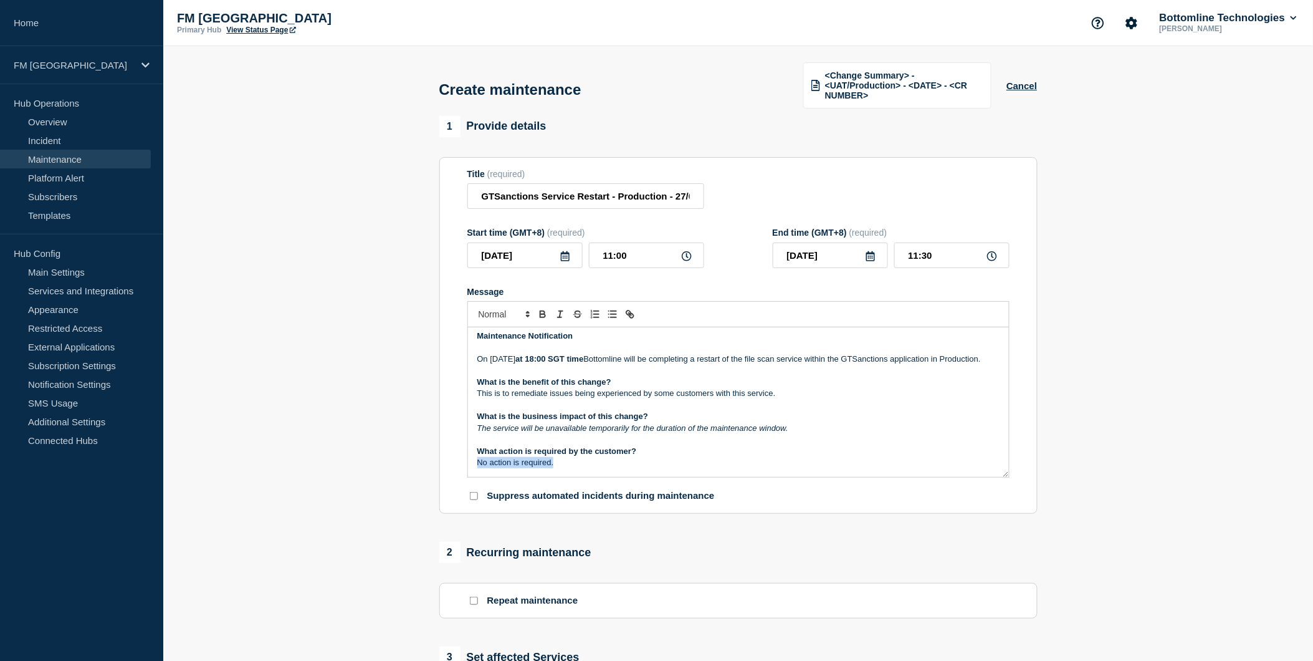
scroll to position [0, 0]
drag, startPoint x: 790, startPoint y: 445, endPoint x: 507, endPoint y: 388, distance: 288.1
click at [453, 443] on section "Title (required) GTSanctions Service Restart - Production - 27/08 - WT- Start t…" at bounding box center [738, 335] width 598 height 357
click at [562, 314] on icon "Toggle italic text" at bounding box center [560, 314] width 11 height 11
click at [876, 392] on p "What is the benefit of this change?" at bounding box center [738, 386] width 522 height 11
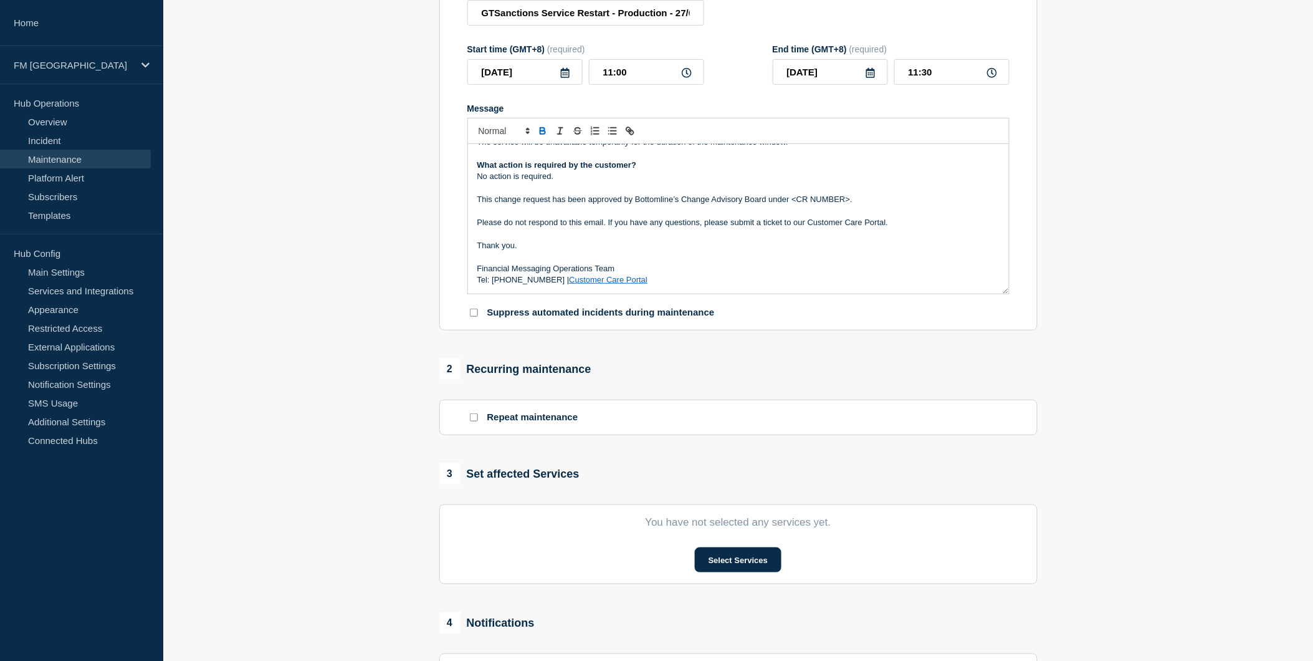
scroll to position [208, 0]
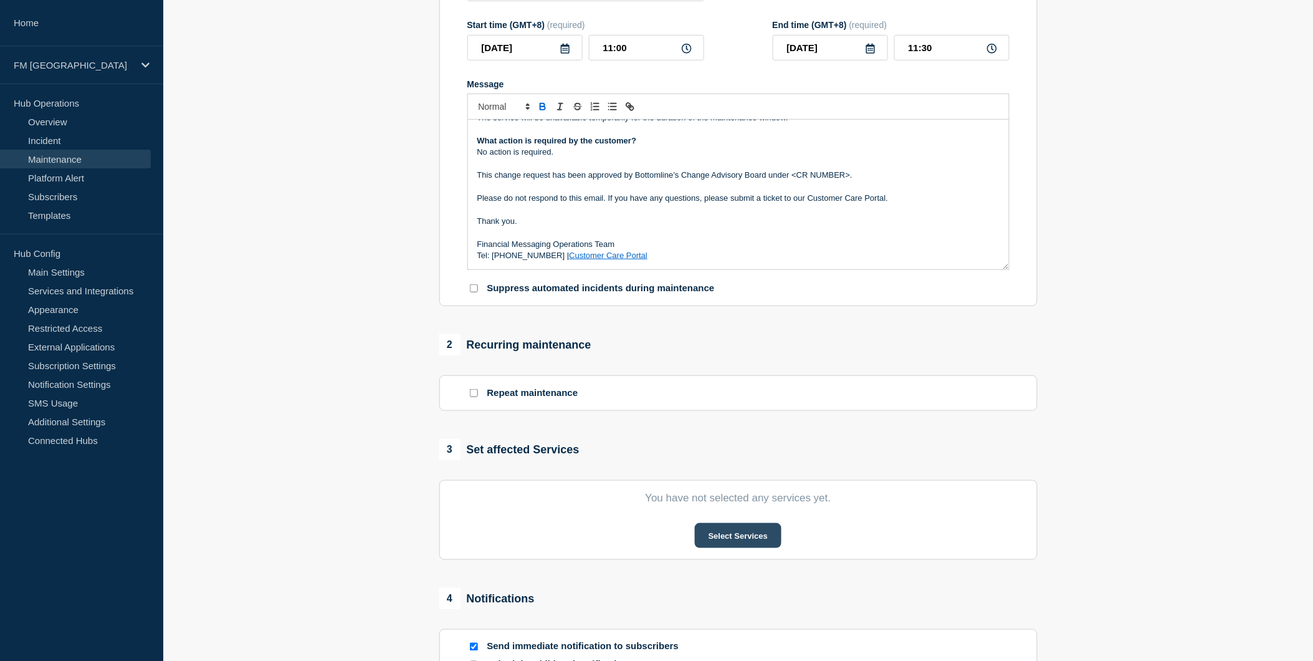
click at [728, 533] on button "Select Services" at bounding box center [738, 535] width 87 height 25
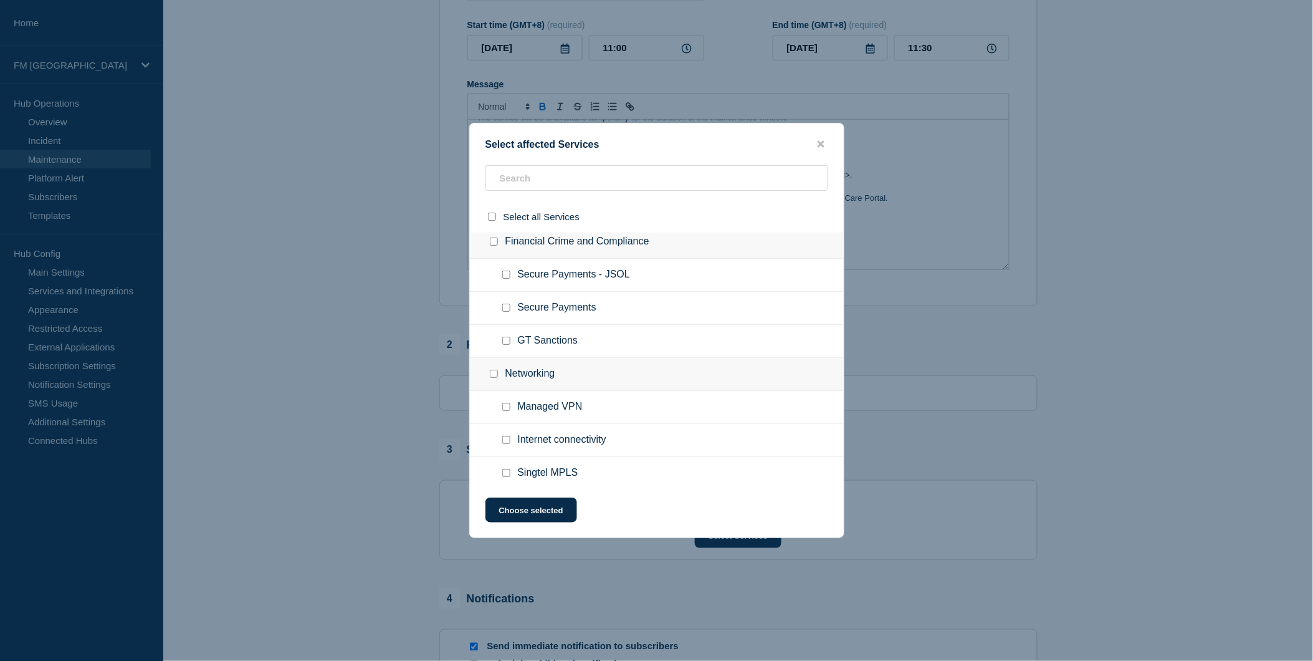
scroll to position [554, 0]
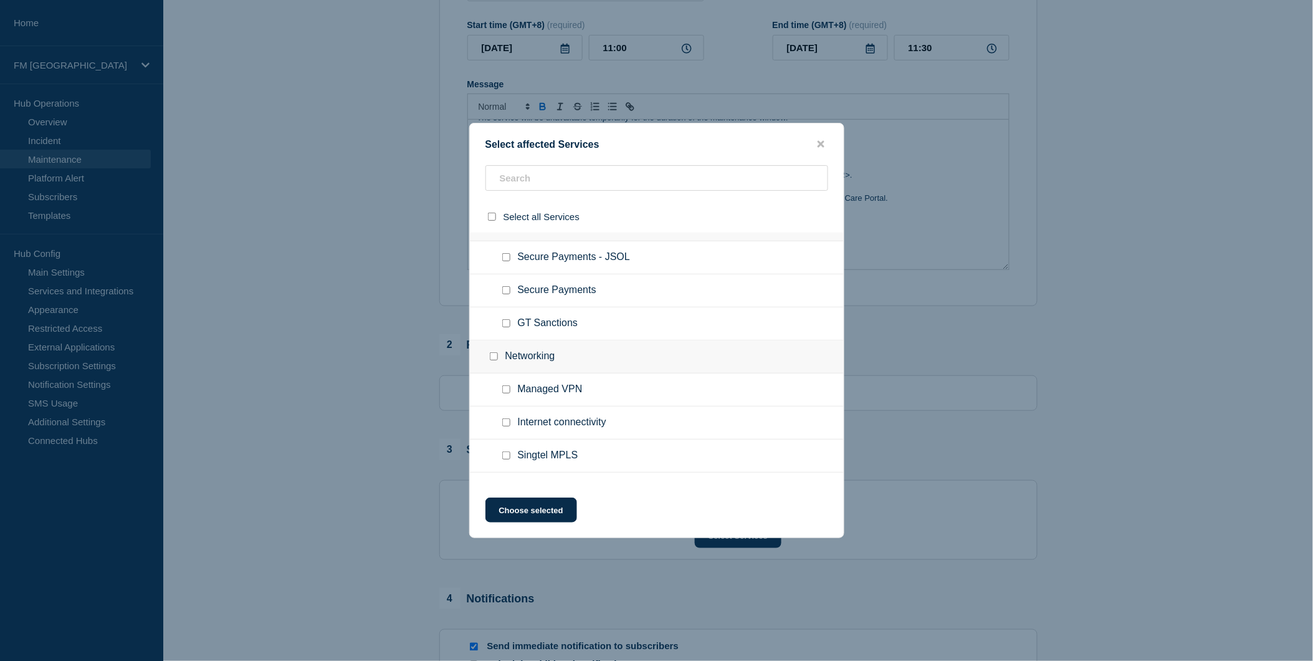
click at [503, 319] on input "GT Sanctions checkbox" at bounding box center [506, 323] width 8 height 8
checkbox input "true"
click at [534, 507] on button "Choose selected" at bounding box center [532, 509] width 92 height 25
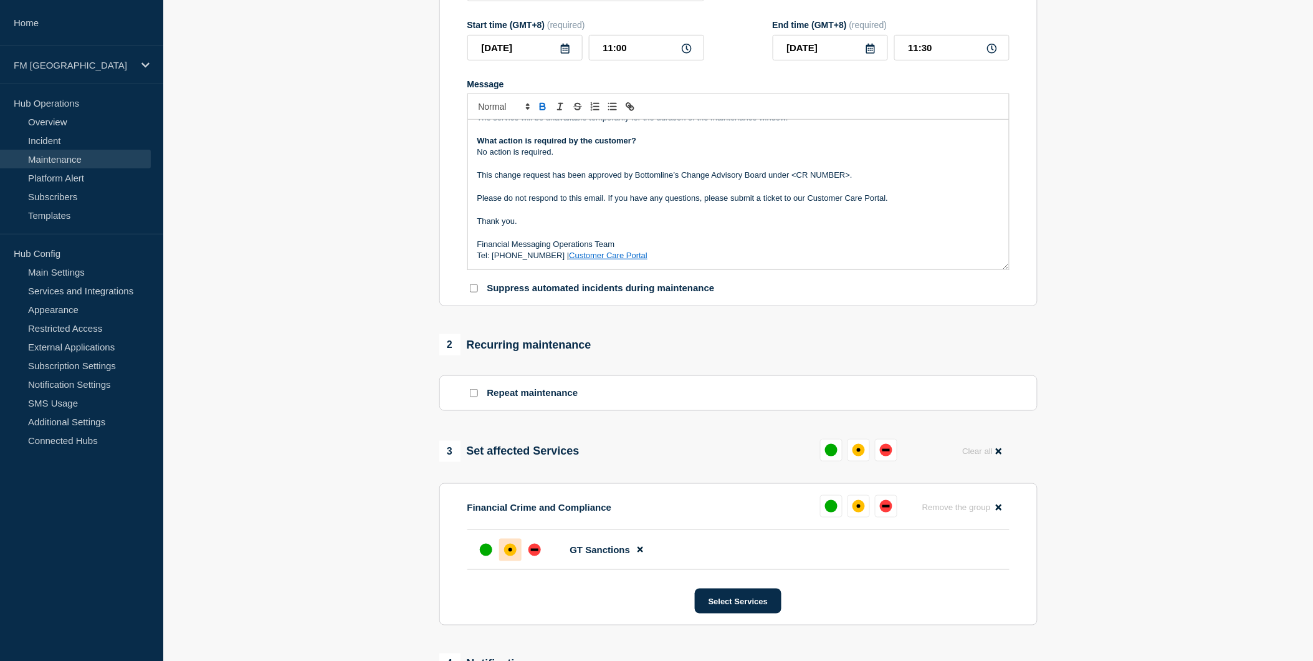
click at [507, 546] on div "affected" at bounding box center [510, 550] width 12 height 12
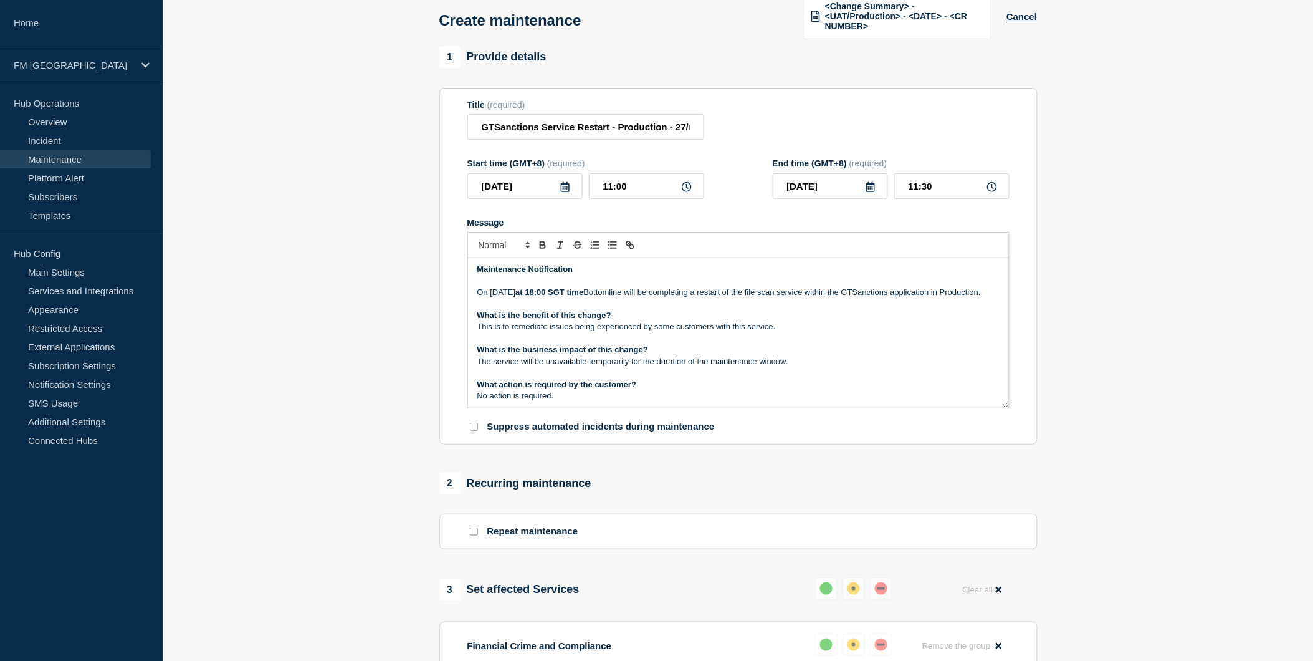
scroll to position [0, 0]
drag, startPoint x: 588, startPoint y: 122, endPoint x: 527, endPoint y: 122, distance: 61.1
click at [587, 122] on input "GTSanctions Service Restart - Production - 27/08 - WT-" at bounding box center [585, 127] width 237 height 26
drag, startPoint x: 512, startPoint y: 122, endPoint x: 770, endPoint y: 123, distance: 258.7
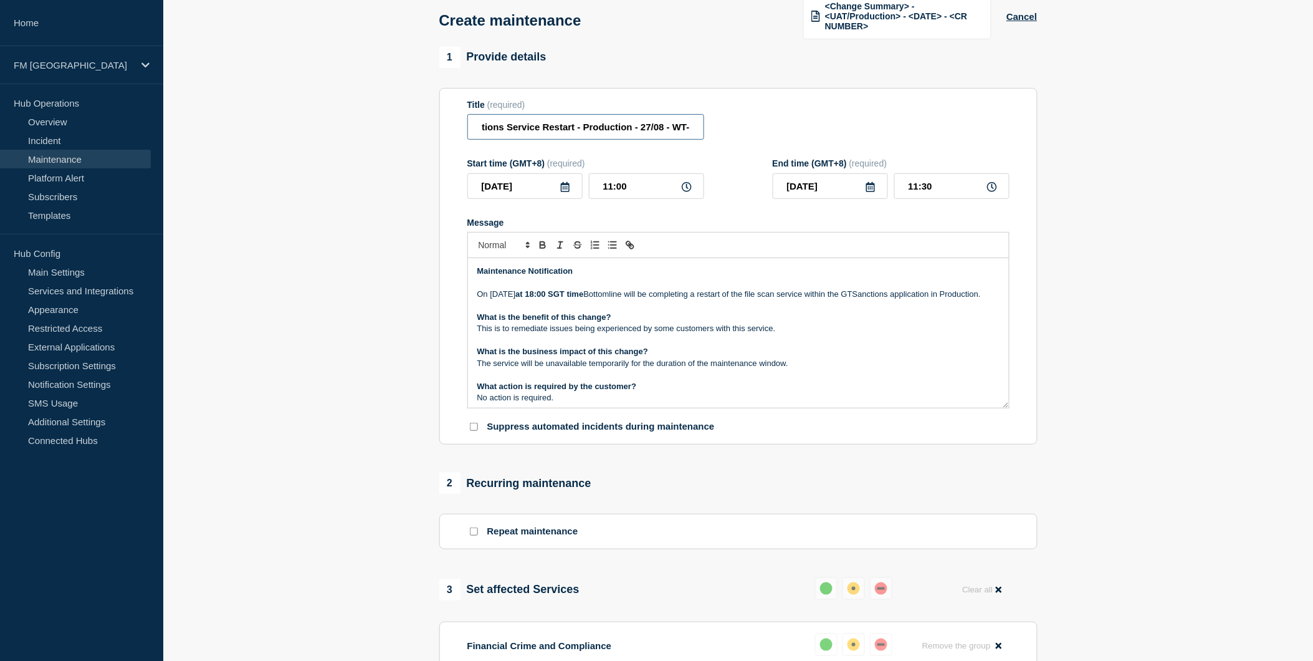
click at [770, 123] on div "Title (required) GTSanctions Service Restart - Production - 27/08 - WT-" at bounding box center [738, 120] width 542 height 41
click at [736, 125] on div "Title (required) GTSanctions Service Restart - Production - 27/08 - WT-" at bounding box center [738, 120] width 542 height 41
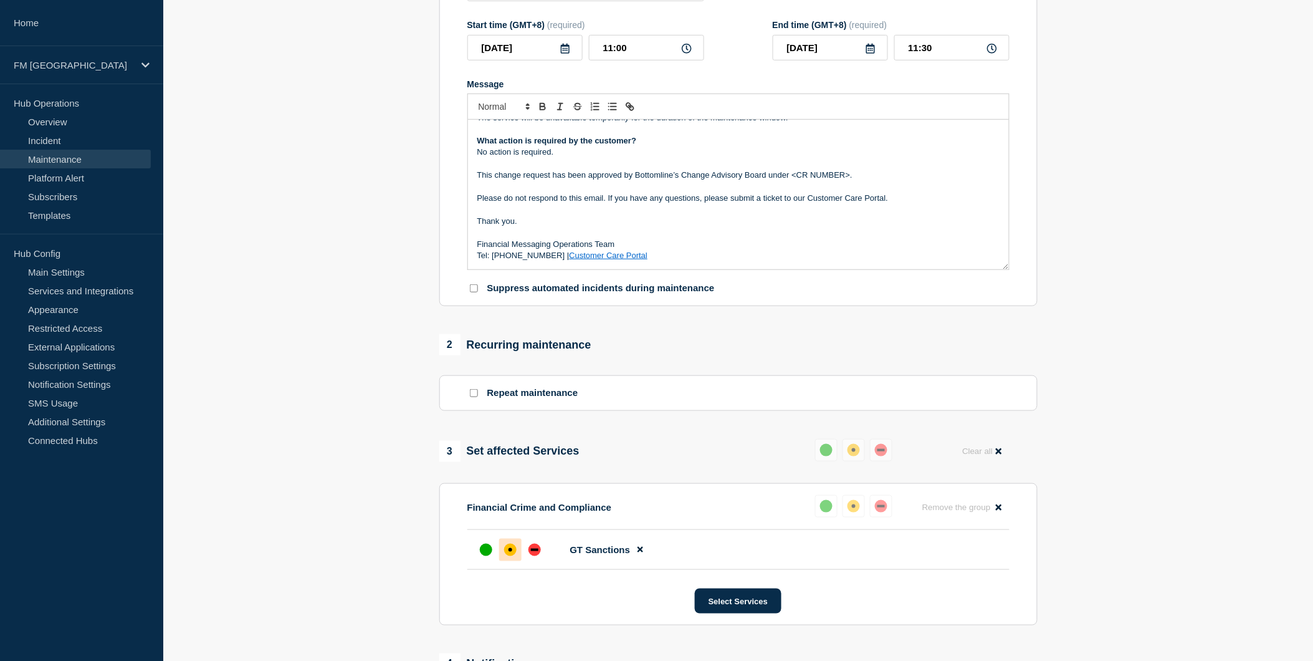
scroll to position [118, 0]
click at [600, 152] on p "No action is required." at bounding box center [738, 151] width 522 height 11
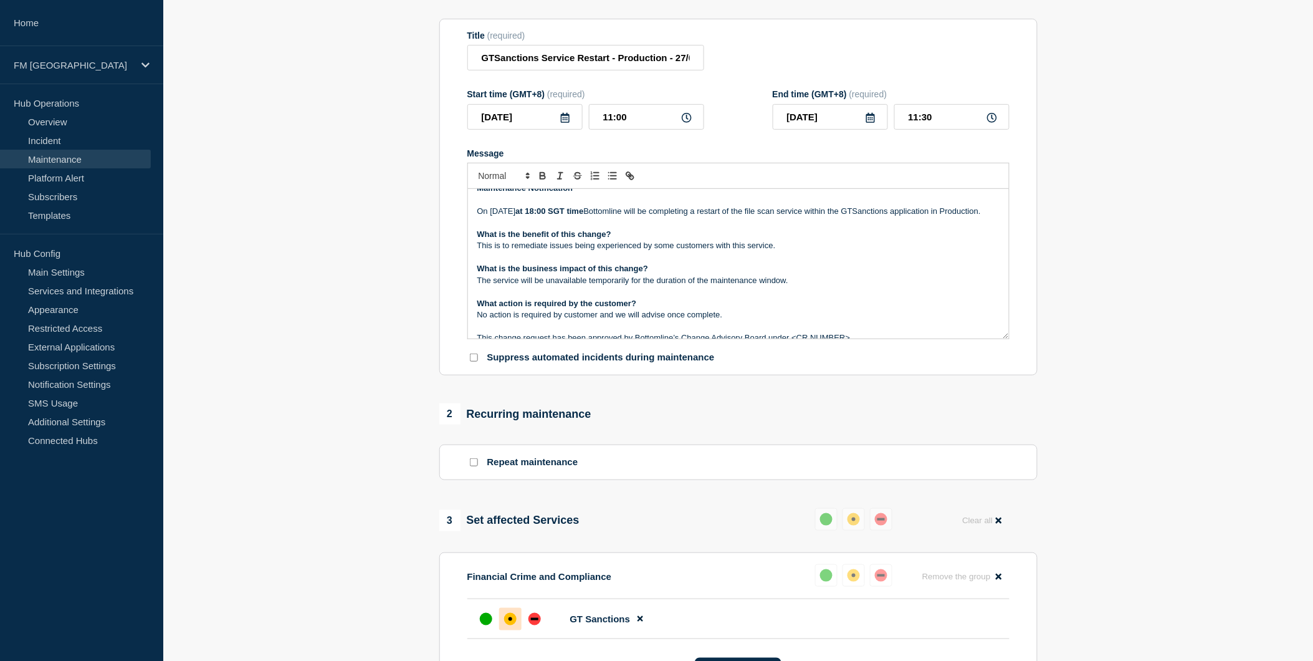
scroll to position [0, 0]
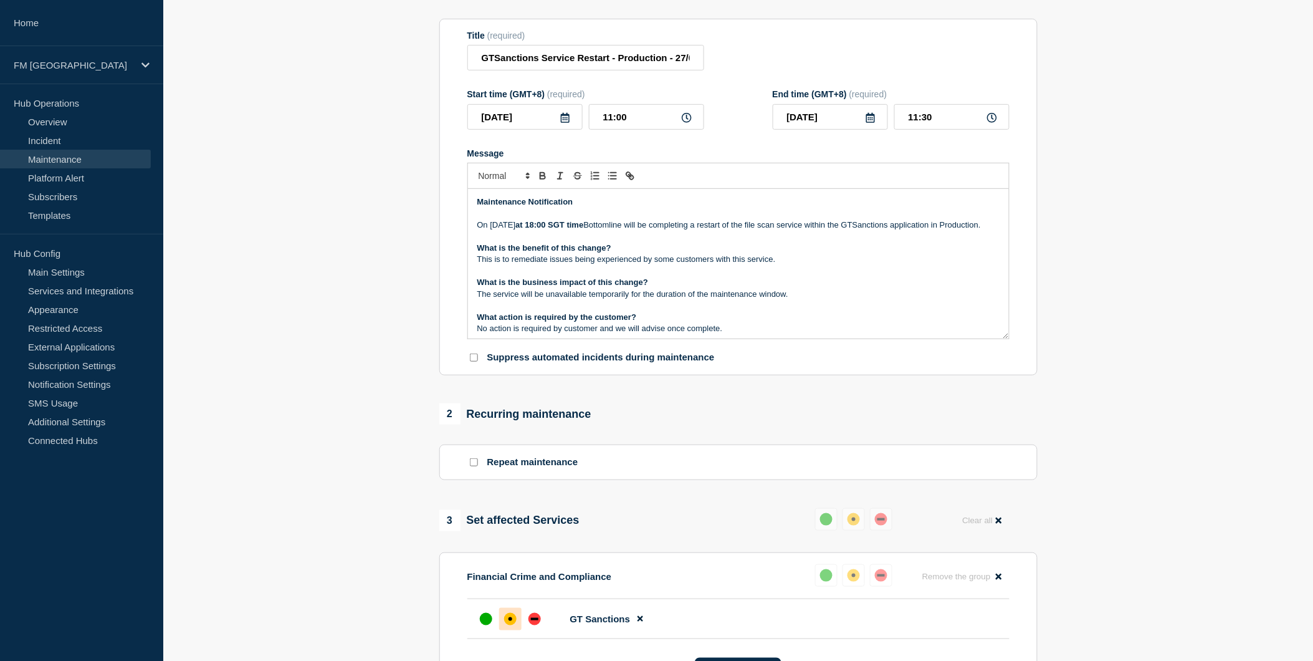
click at [898, 231] on p "On 27th August at 18:00 SGT time Bottomline will be completing a restart of the…" at bounding box center [738, 224] width 522 height 11
drag, startPoint x: 603, startPoint y: 224, endPoint x: 535, endPoint y: 224, distance: 68.6
click at [535, 224] on strong "at 18:00 SGT time" at bounding box center [549, 224] width 68 height 9
click at [541, 173] on icon "Toggle bold text" at bounding box center [542, 175] width 11 height 11
click at [745, 242] on p "Message" at bounding box center [738, 236] width 522 height 11
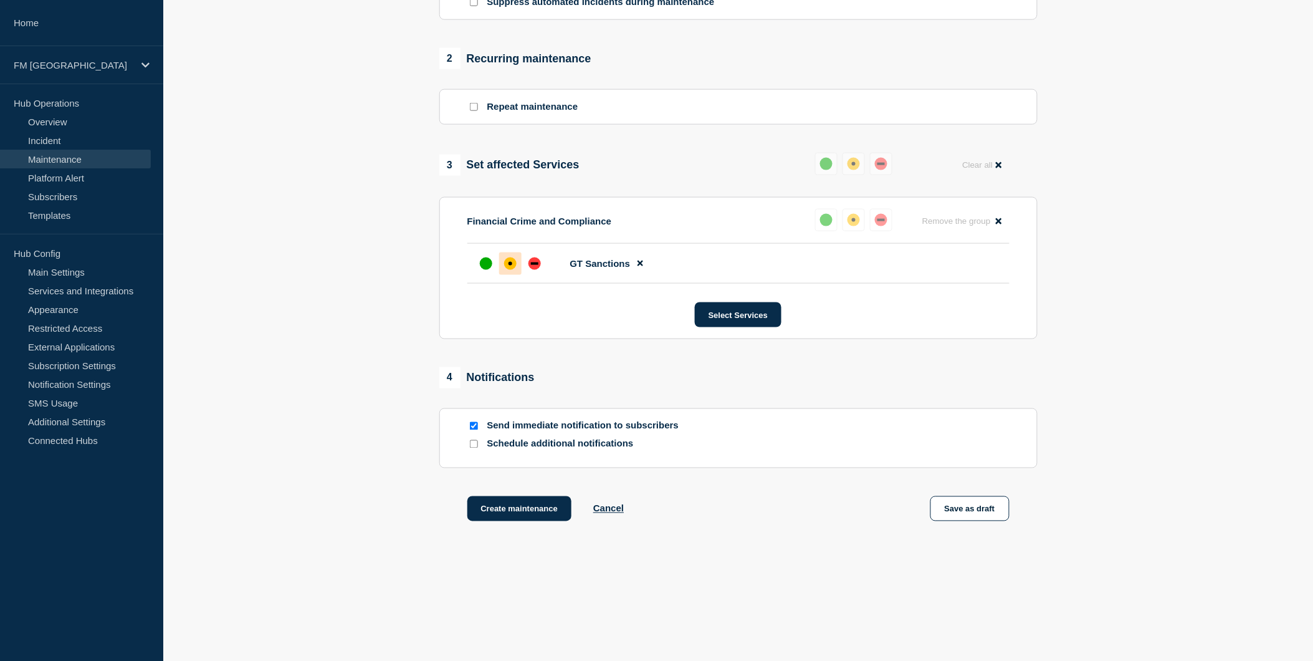
scroll to position [497, 0]
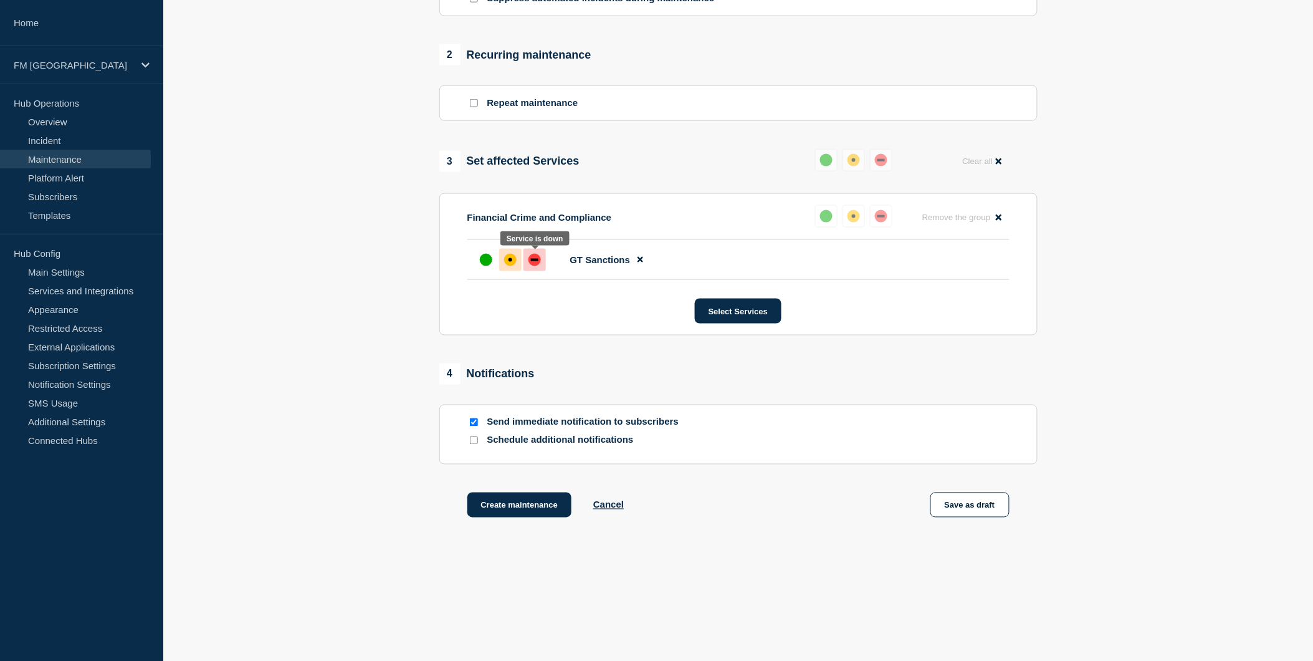
click at [536, 256] on div "down" at bounding box center [535, 260] width 12 height 12
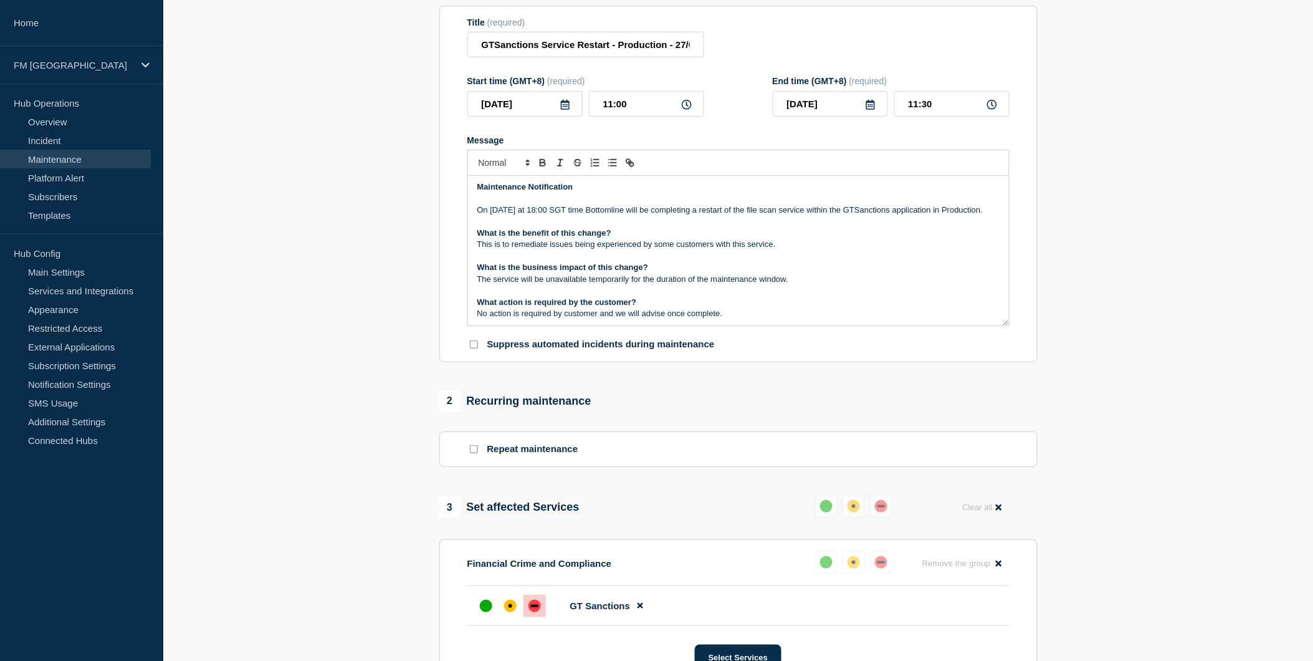
scroll to position [0, 0]
drag, startPoint x: 884, startPoint y: 208, endPoint x: 1041, endPoint y: 180, distance: 159.7
click at [1041, 180] on div "1 Provide details Title (required) GTSanctions Service Restart - Production - 2…" at bounding box center [738, 429] width 613 height 931
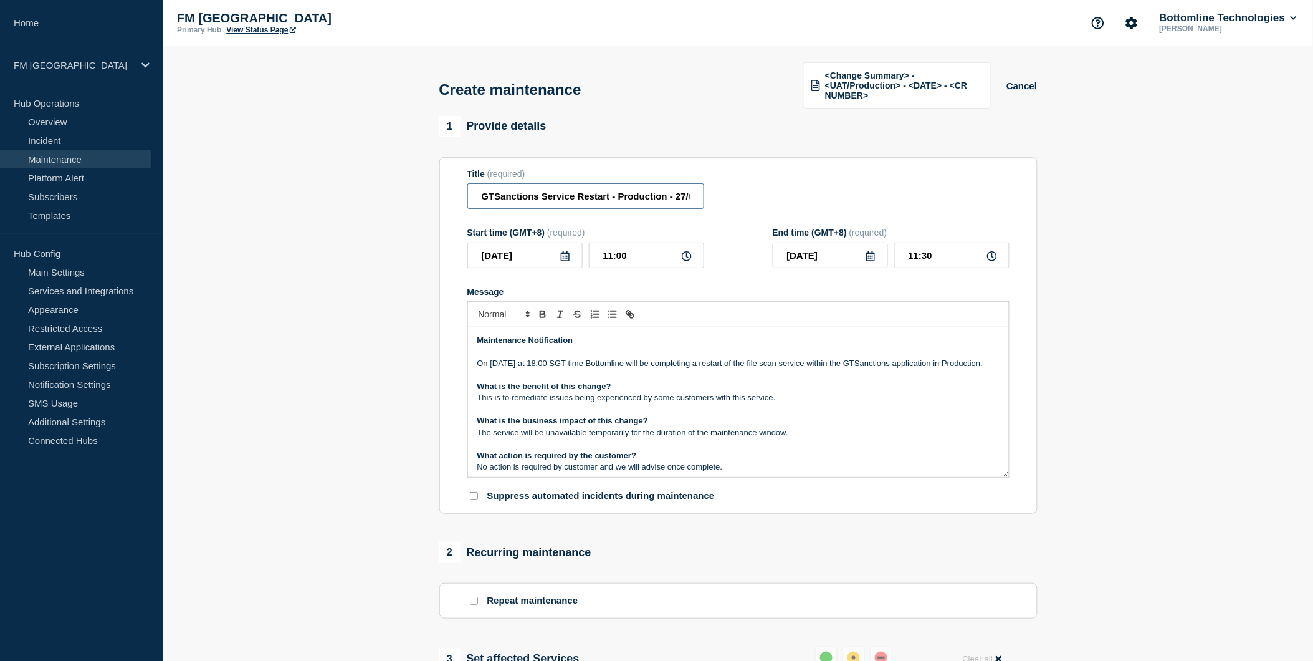
scroll to position [0, 35]
drag, startPoint x: 608, startPoint y: 196, endPoint x: 768, endPoint y: 194, distance: 159.6
click at [768, 194] on div "Title (required) GTSanctions Service Restart - Production - 27/08 - WT-" at bounding box center [738, 189] width 542 height 41
click at [676, 196] on input "GTSanctions Service Restart - Production - 27/08 - WT-" at bounding box center [585, 196] width 237 height 26
drag, startPoint x: 697, startPoint y: 195, endPoint x: 790, endPoint y: 195, distance: 93.5
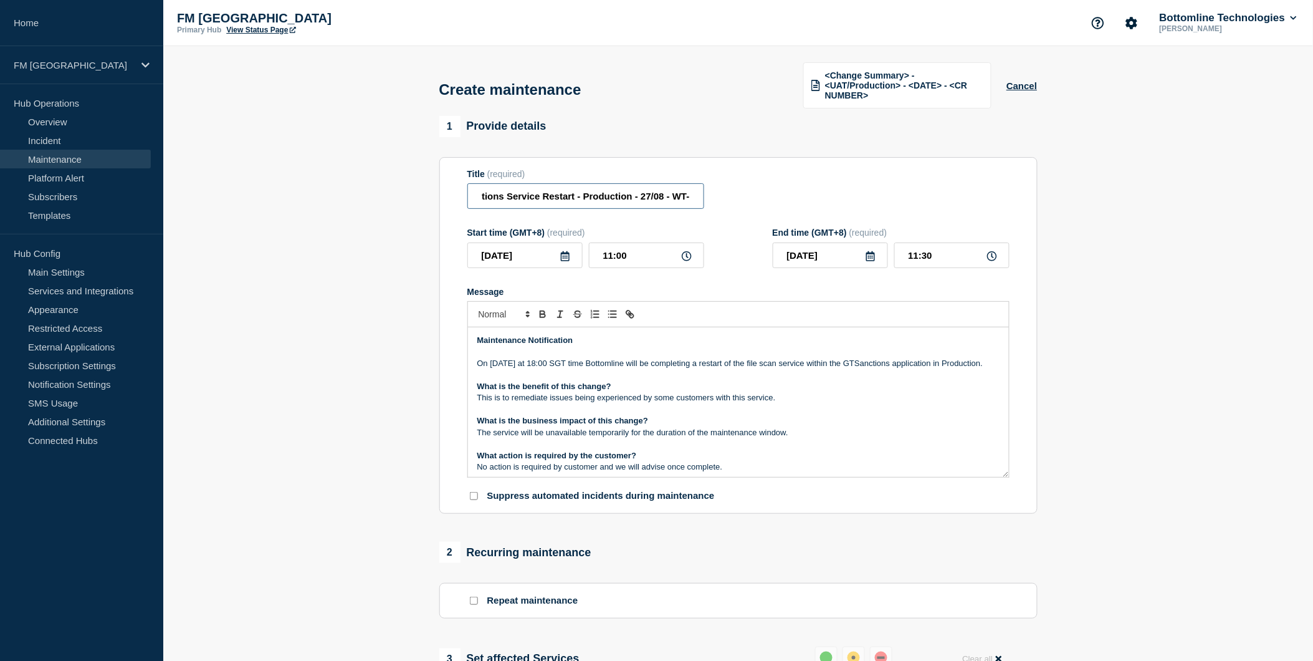
click at [790, 195] on div "Title (required) GTSanctions Service Restart - Production - 27/08 - WT-" at bounding box center [738, 189] width 542 height 41
click at [540, 195] on input "GTSanctions Service Restart - Production - 27/08 - WT-" at bounding box center [585, 196] width 237 height 26
drag, startPoint x: 628, startPoint y: 190, endPoint x: 774, endPoint y: 194, distance: 145.9
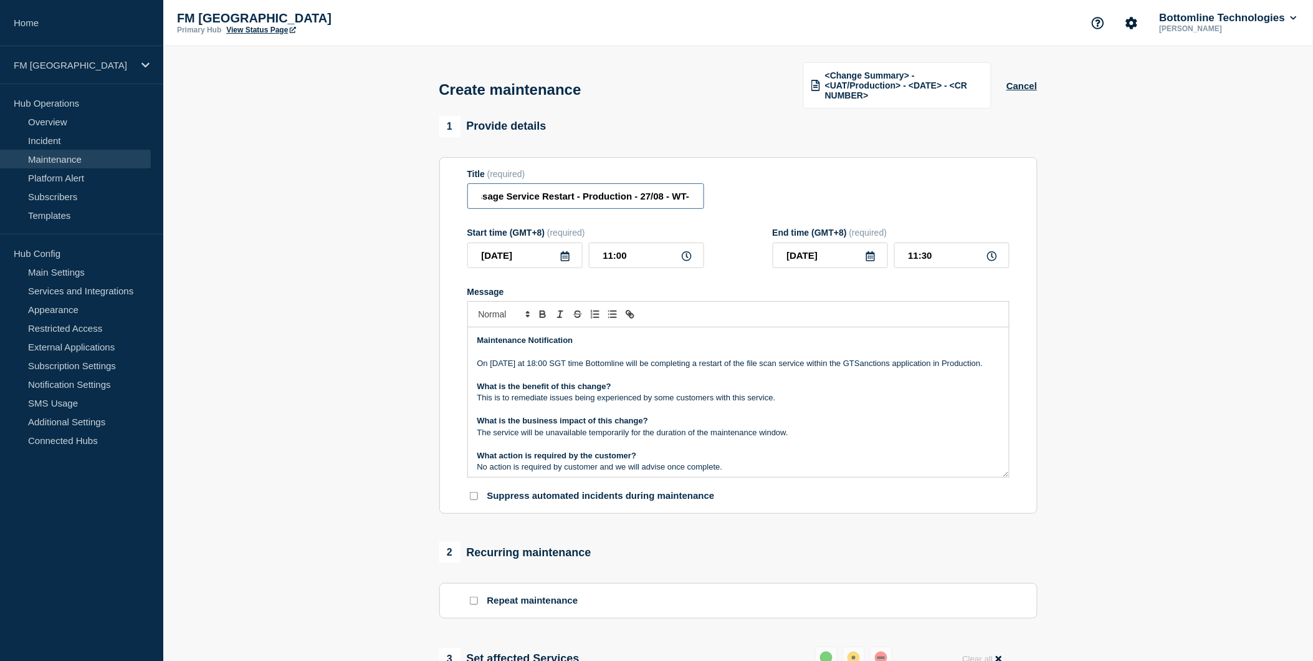
click at [788, 190] on div "Title (required) GTSanctions Scan Message Service Restart - Production - 27/08 …" at bounding box center [738, 189] width 542 height 41
click at [692, 194] on input "GTSanctions Scan Message Service Restart - Production - 27/08 - WT-" at bounding box center [585, 196] width 237 height 26
drag, startPoint x: 693, startPoint y: 194, endPoint x: 648, endPoint y: 194, distance: 44.3
click at [648, 194] on input "GTSanctions Scan Message Service Restart - Production - 27/08 - WT-58359" at bounding box center [585, 196] width 237 height 26
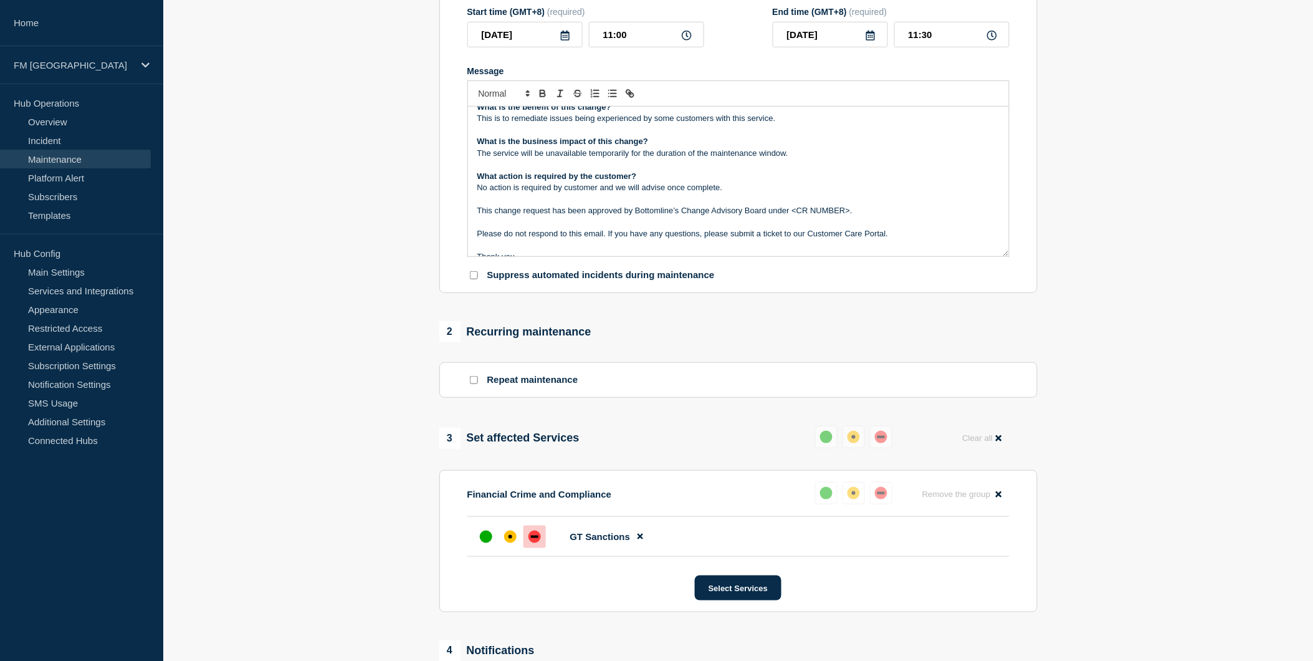
scroll to position [118, 0]
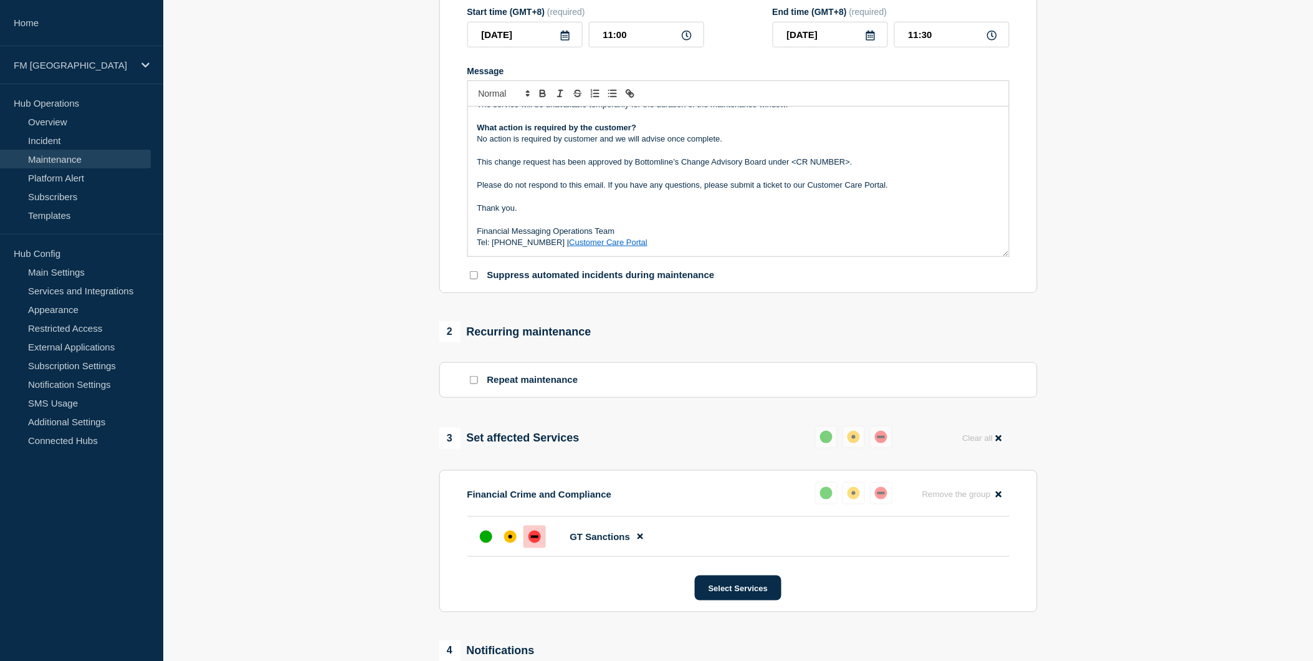
type input "GTSanctions Scan Message Service Restart - Production - 27/08 - WT-58359"
drag, startPoint x: 856, startPoint y: 160, endPoint x: 793, endPoint y: 156, distance: 62.4
click at [793, 156] on p "This change request has been approved by Bottomline’s Change Advisory Board und…" at bounding box center [738, 161] width 522 height 11
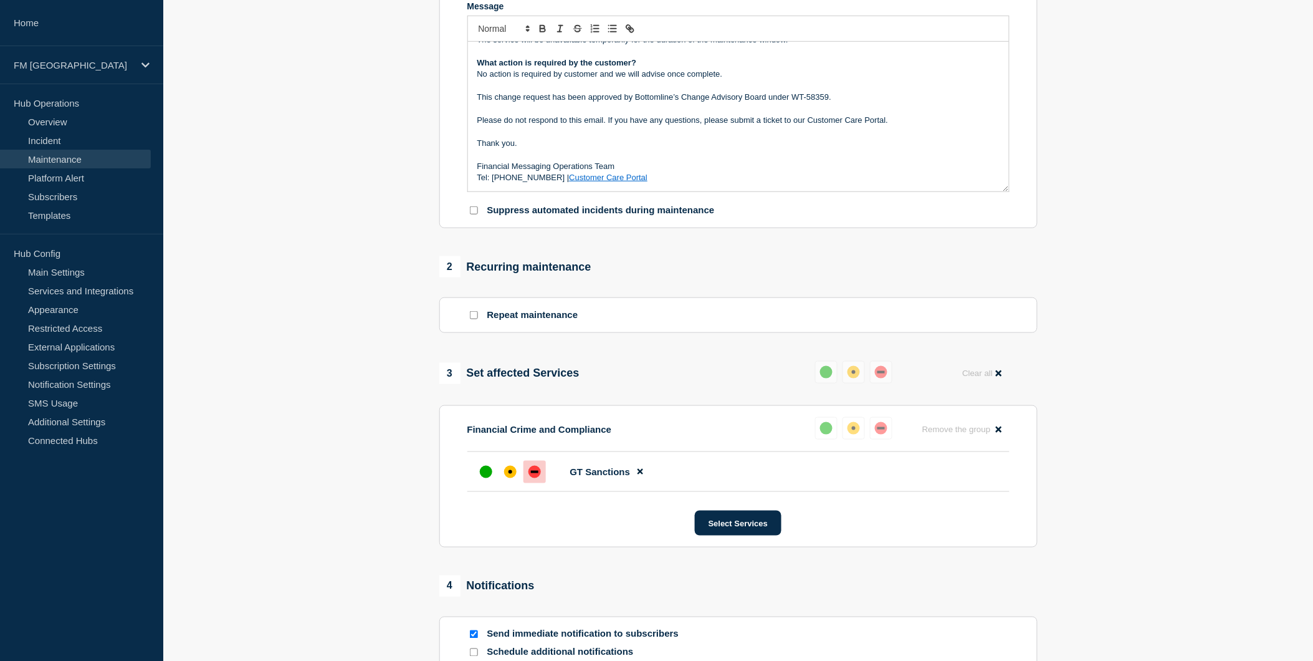
scroll to position [428, 0]
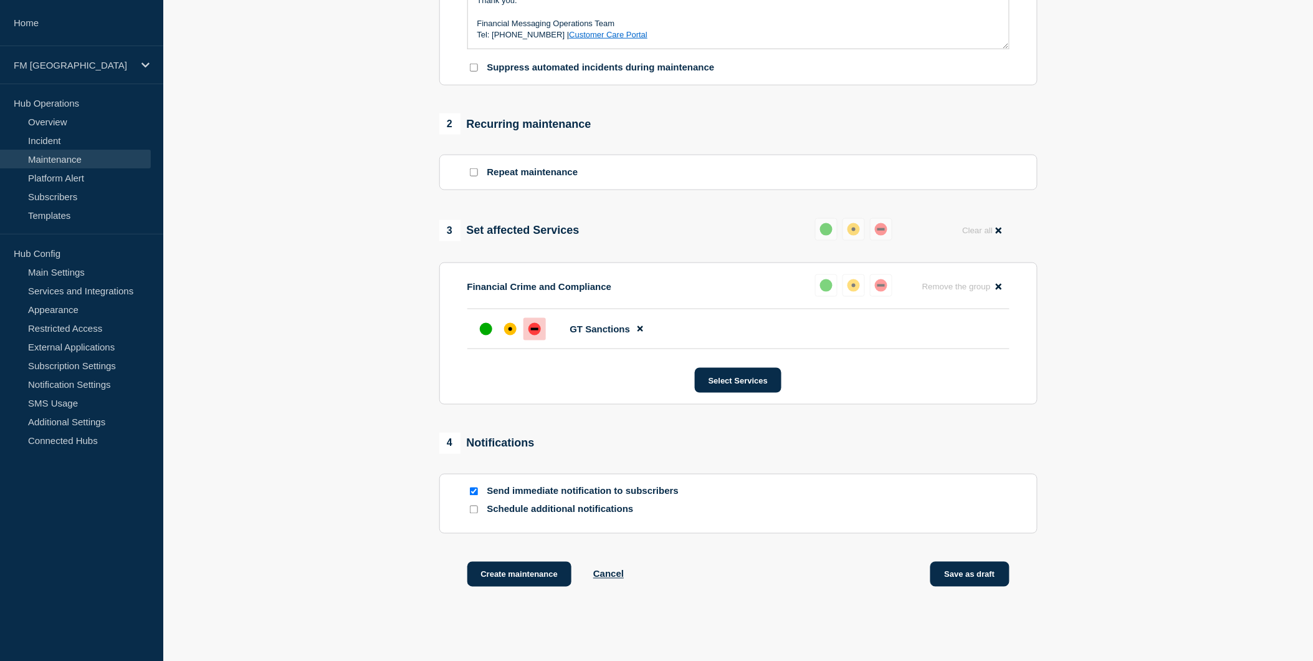
click at [961, 577] on button "Save as draft" at bounding box center [970, 574] width 79 height 25
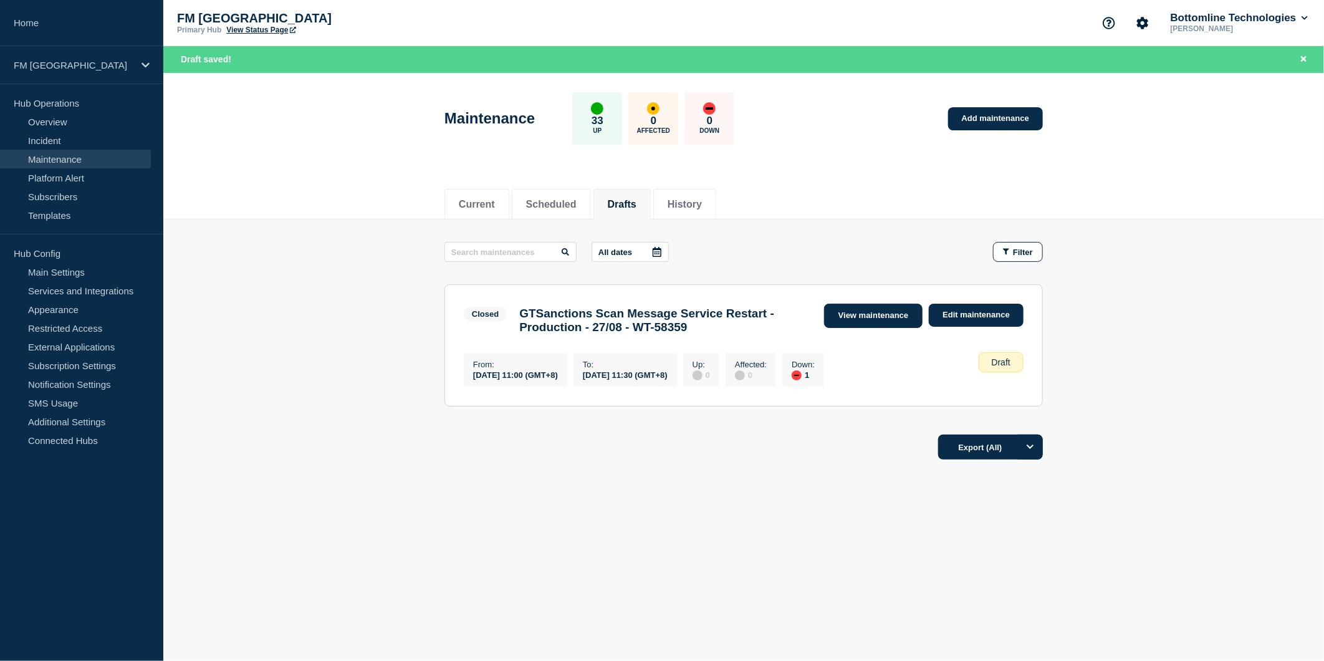
click at [856, 310] on link "View maintenance" at bounding box center [873, 316] width 98 height 24
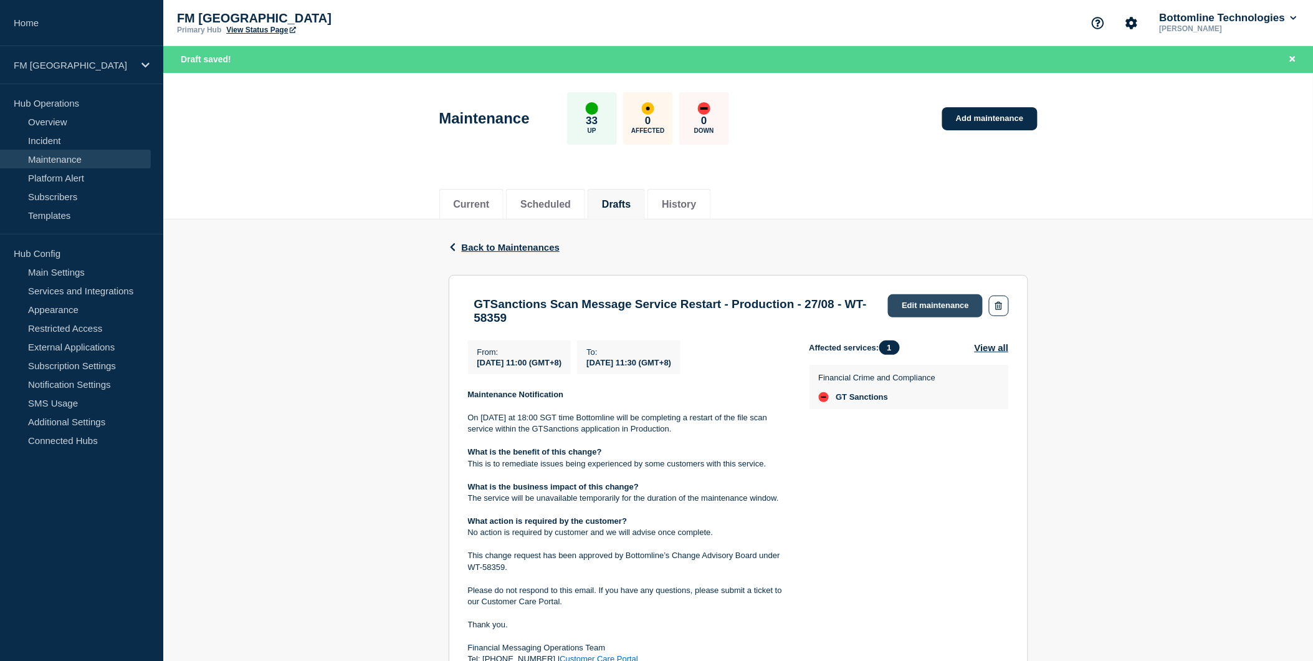
click at [924, 298] on link "Edit maintenance" at bounding box center [935, 305] width 95 height 23
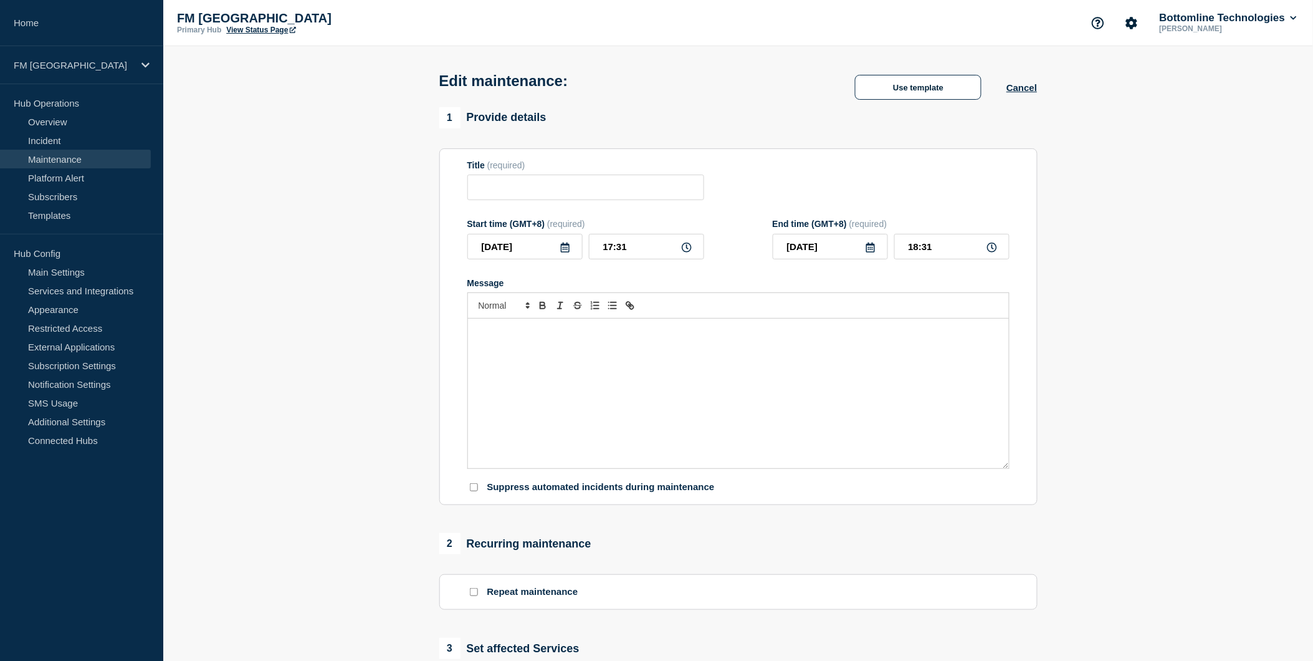
type input "GTSanctions Scan Message Service Restart - Production - 27/08 - WT-58359"
type input "11:00"
type input "11:30"
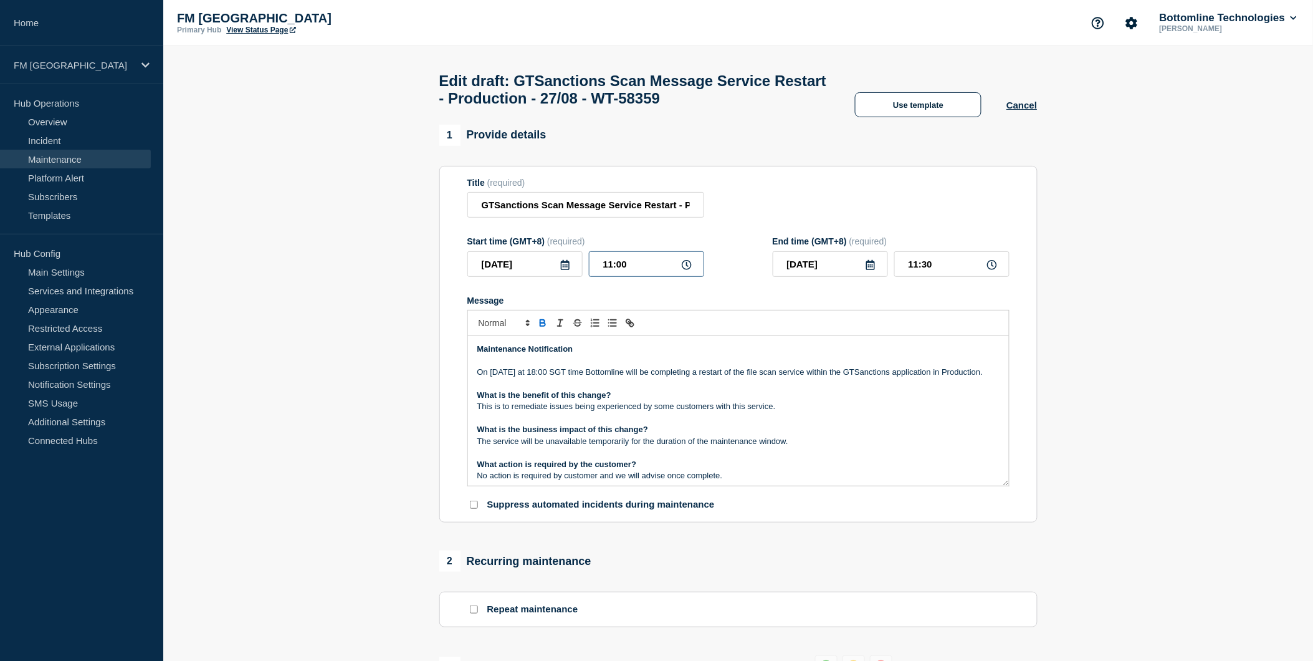
click at [626, 270] on input "11:00" at bounding box center [646, 264] width 115 height 26
drag, startPoint x: 635, startPoint y: 270, endPoint x: 586, endPoint y: 272, distance: 48.7
click at [586, 272] on div "2025-08-27 11:00" at bounding box center [585, 264] width 237 height 26
type input "18:00"
type input "18:30"
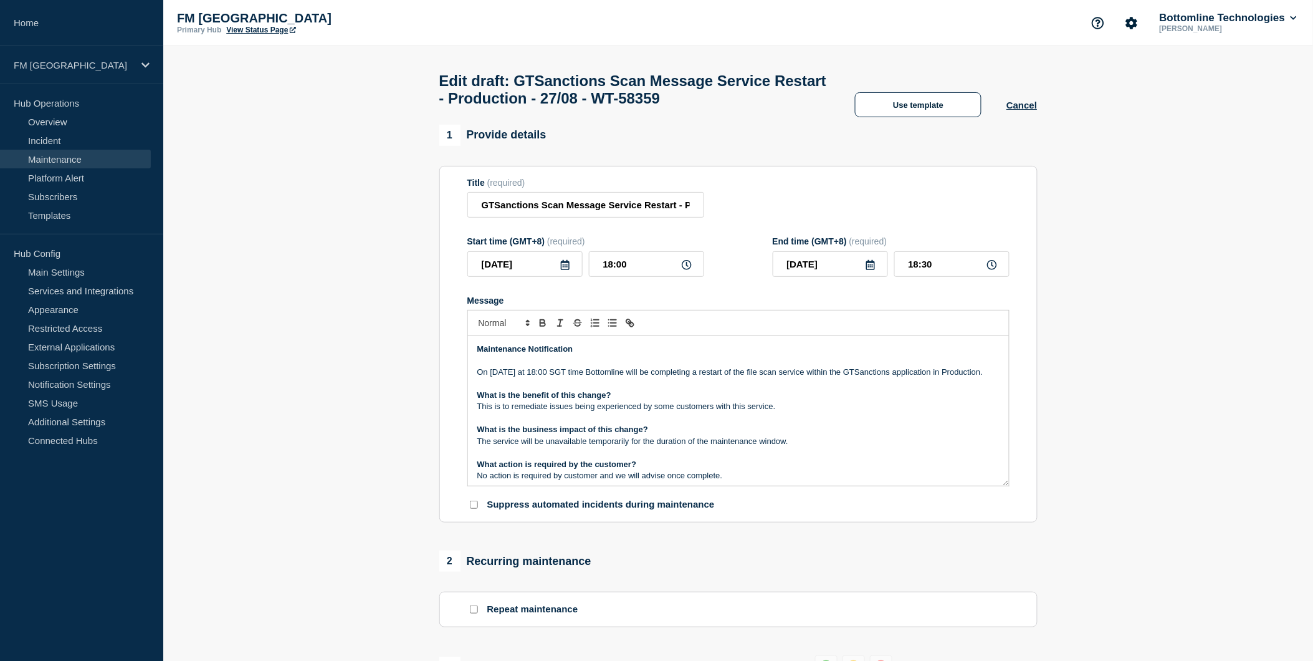
click at [1005, 297] on form "Title (required) GTSanctions Scan Message Service Restart - Production - 27/08 …" at bounding box center [738, 344] width 542 height 333
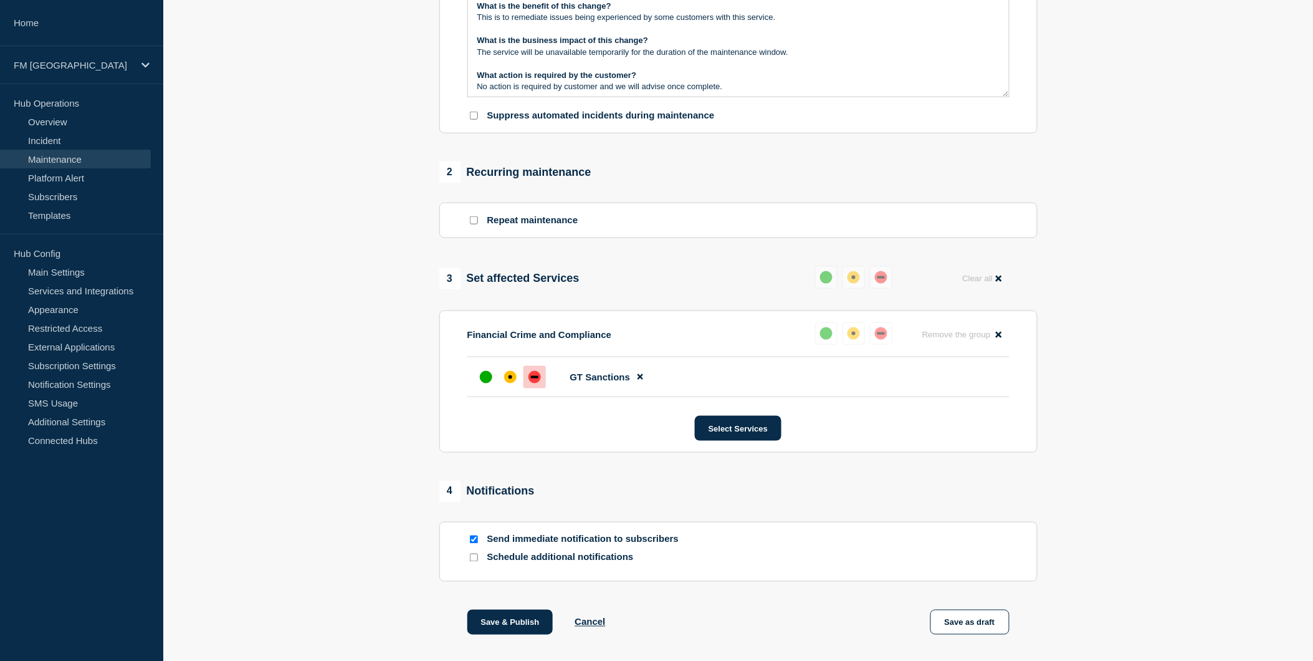
scroll to position [453, 0]
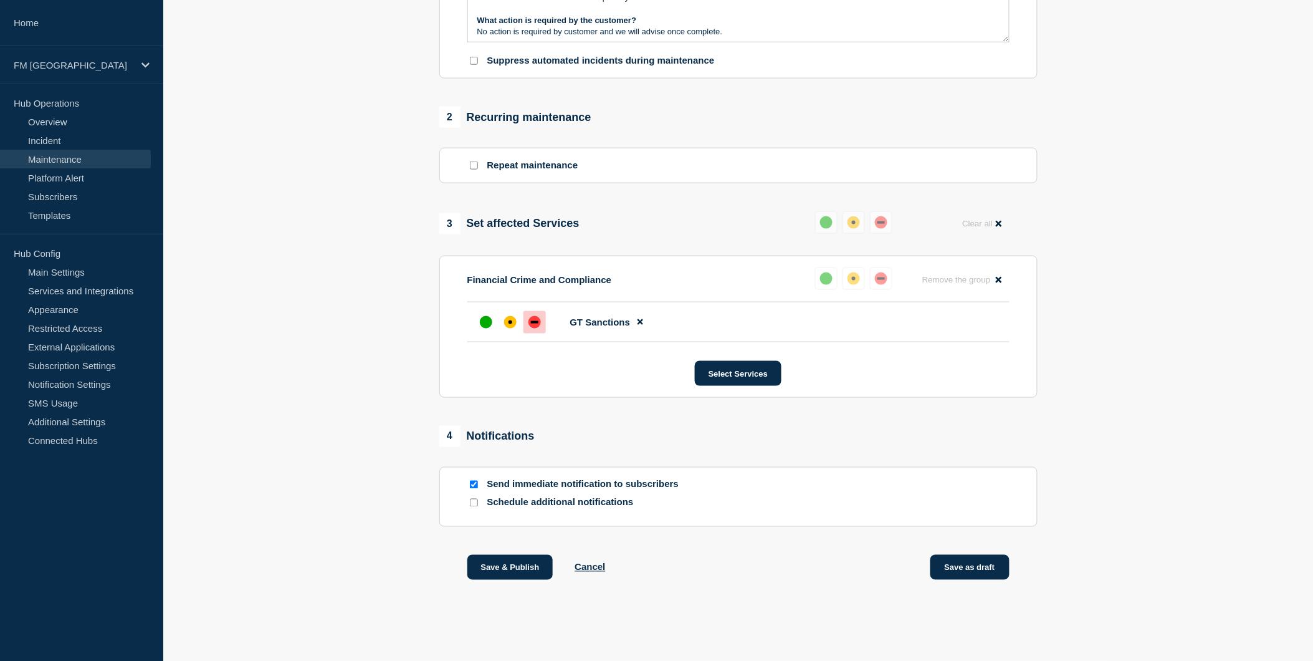
click at [987, 565] on button "Save as draft" at bounding box center [970, 567] width 79 height 25
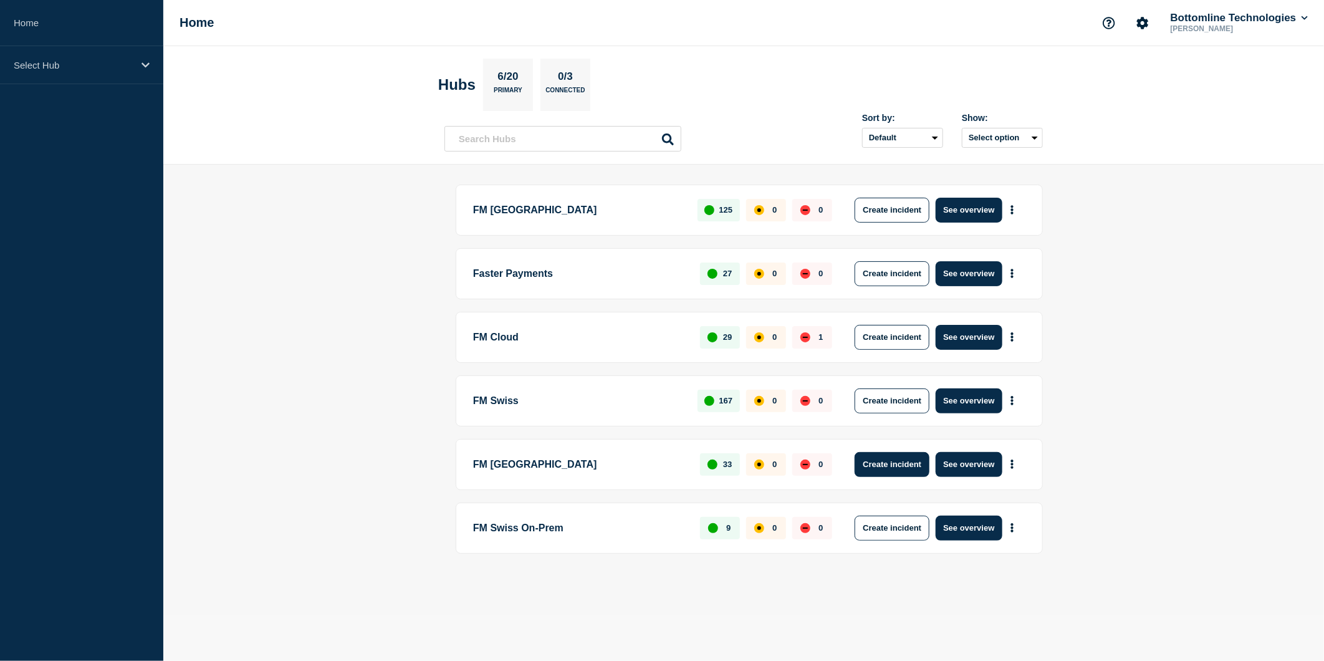
click at [892, 464] on button "Create incident" at bounding box center [892, 464] width 75 height 25
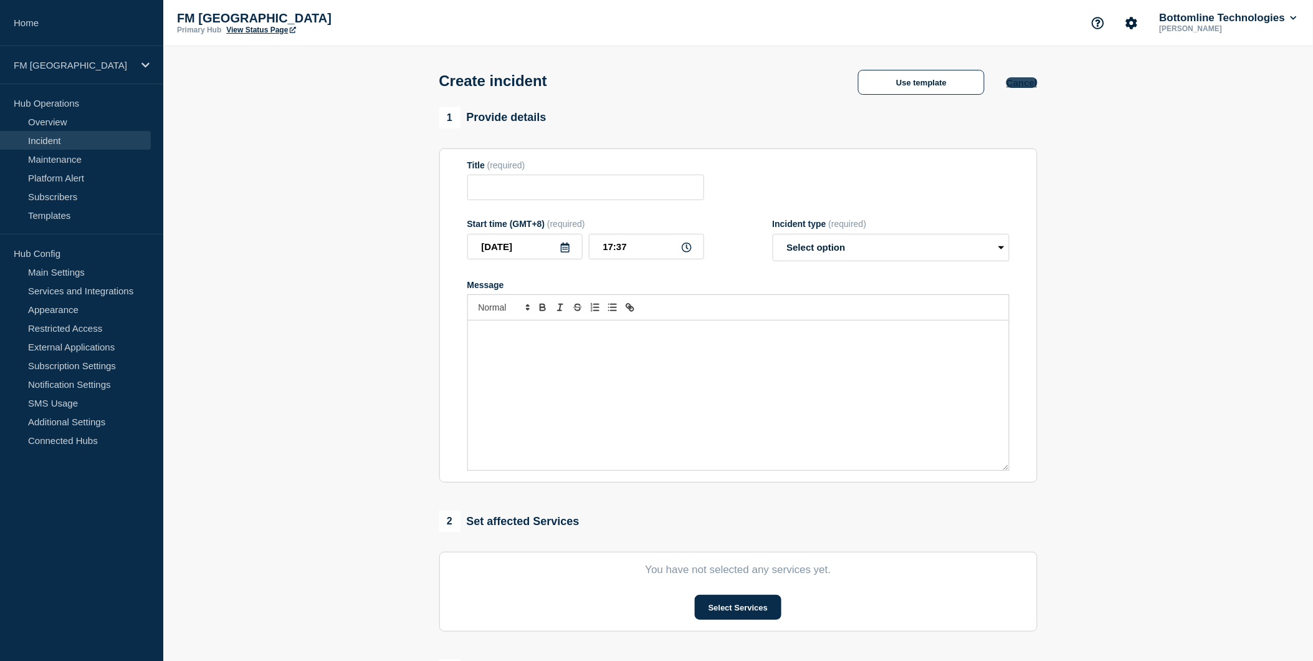
click at [1027, 88] on button "Cancel" at bounding box center [1022, 82] width 31 height 11
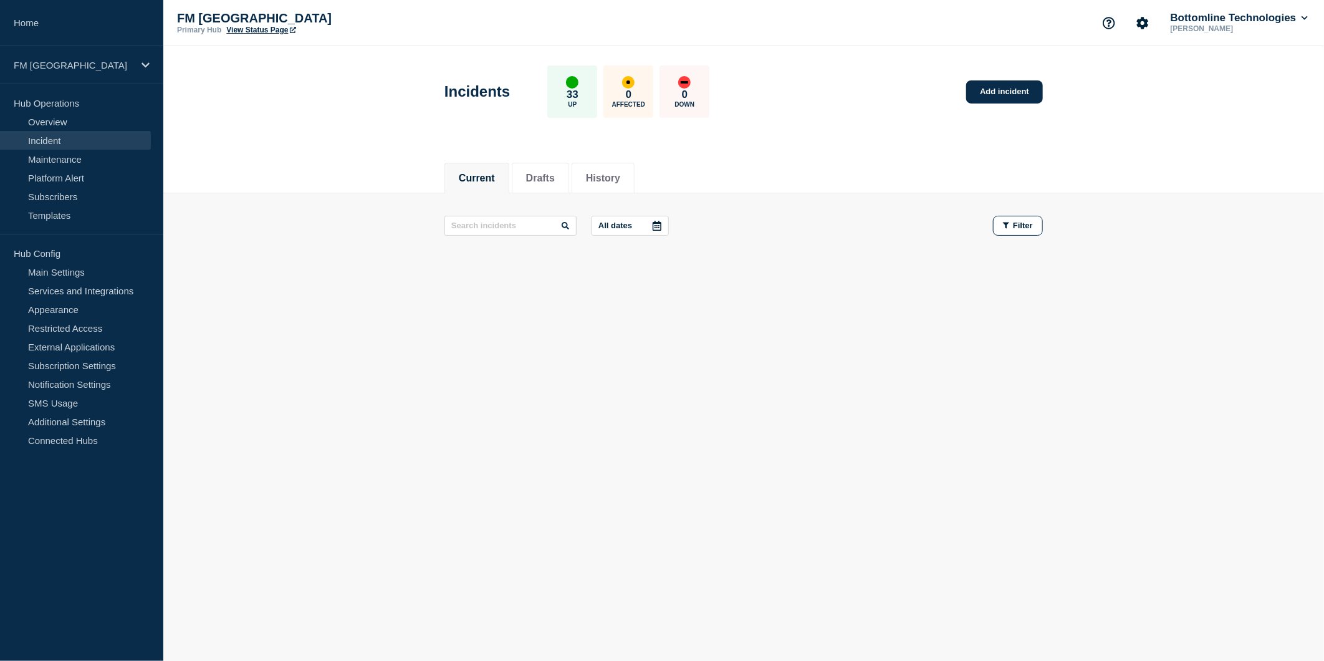
click at [506, 177] on li "Current" at bounding box center [476, 178] width 65 height 31
click at [540, 176] on button "Drafts" at bounding box center [540, 178] width 29 height 11
click at [67, 158] on link "Maintenance" at bounding box center [75, 159] width 151 height 19
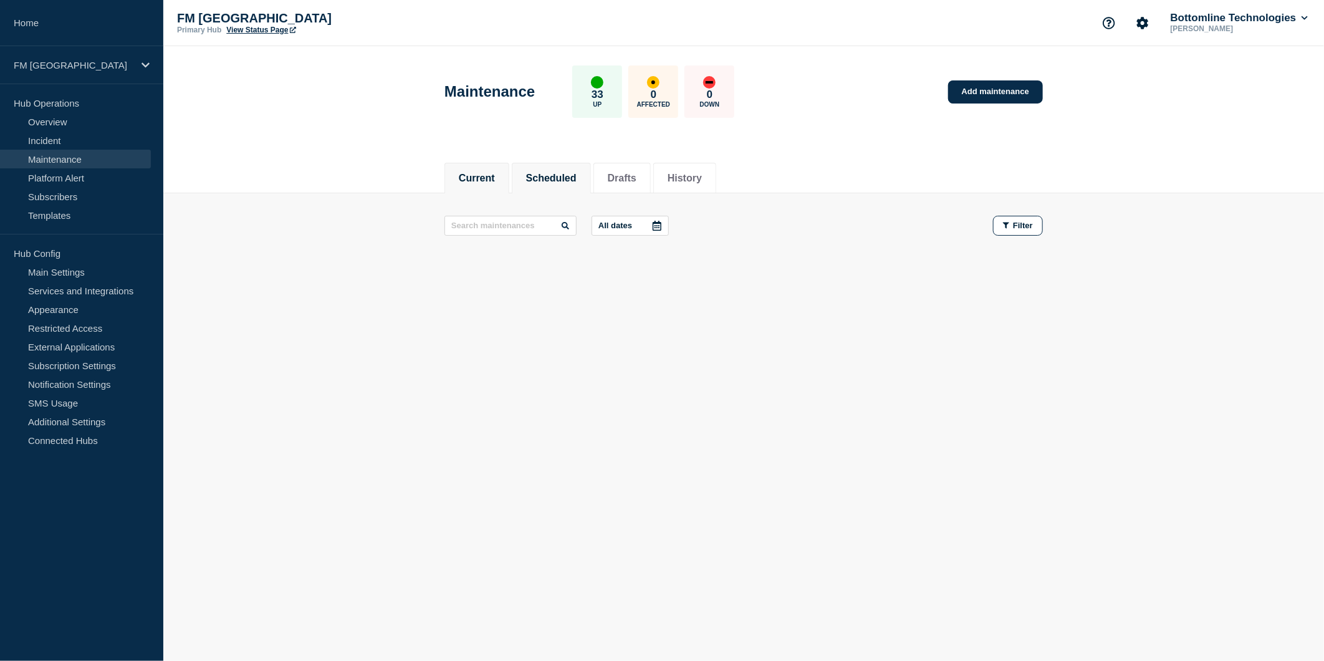
click at [583, 169] on li "Scheduled" at bounding box center [551, 178] width 79 height 31
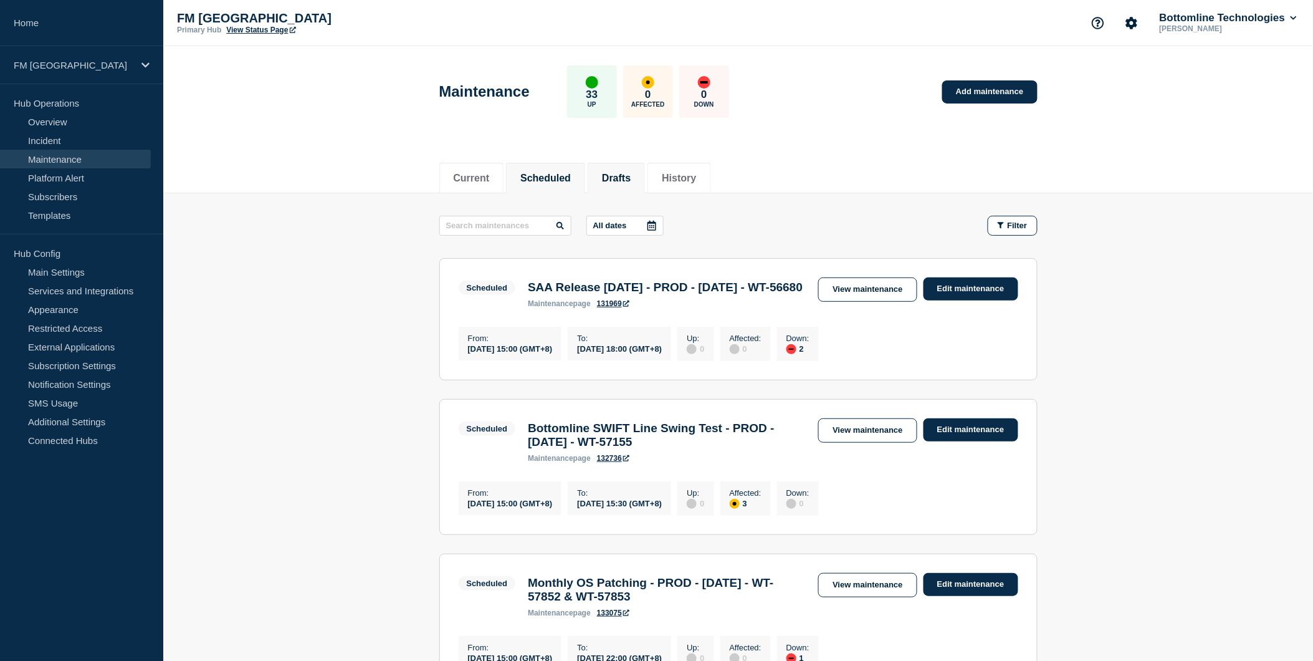
click at [631, 175] on button "Drafts" at bounding box center [616, 178] width 29 height 11
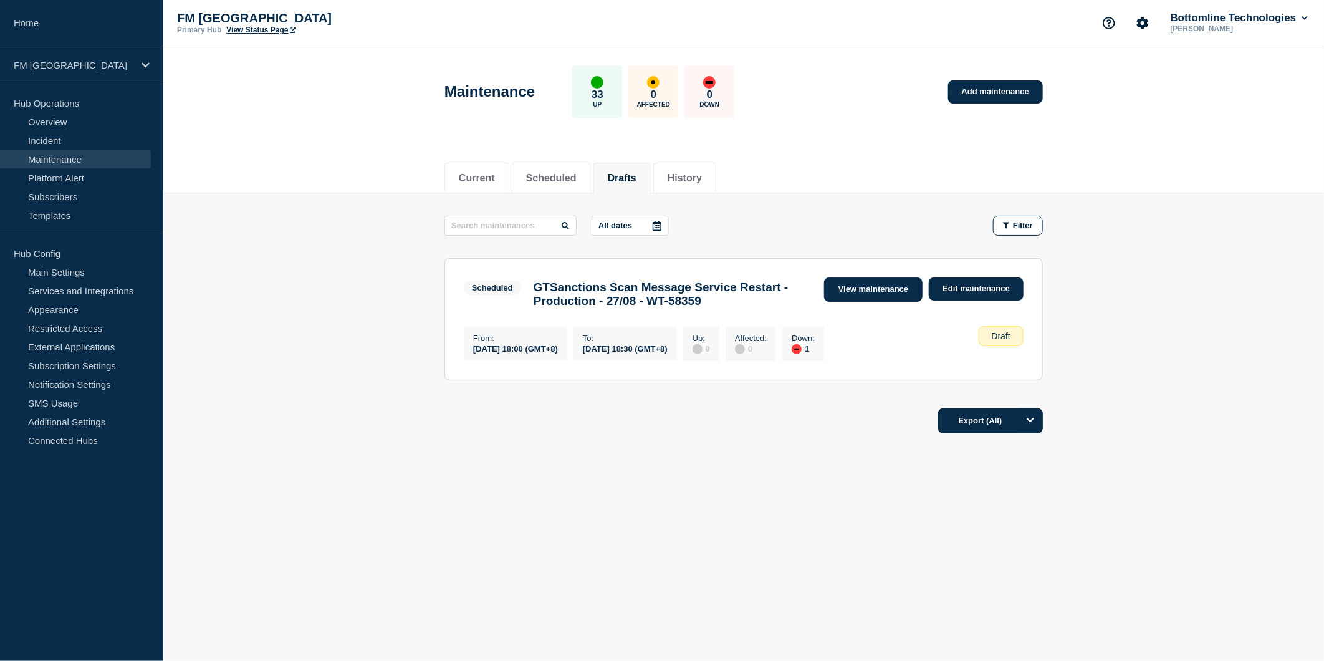
click at [891, 291] on link "View maintenance" at bounding box center [873, 289] width 98 height 24
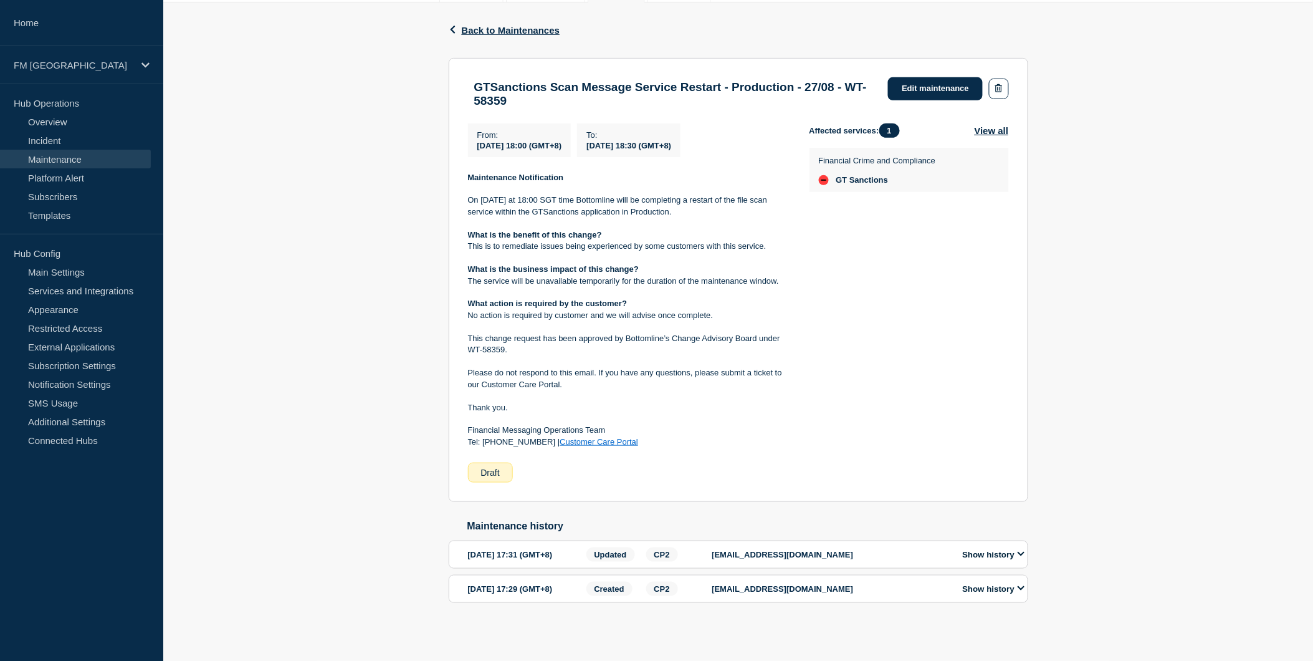
scroll to position [219, 0]
drag, startPoint x: 485, startPoint y: 259, endPoint x: 597, endPoint y: 269, distance: 112.0
click at [597, 269] on div "Maintenance Notification On 27th August at 18:00 SGT time Bottomline will be co…" at bounding box center [629, 310] width 322 height 276
click at [487, 310] on p "No action is required by customer and we will advise once complete." at bounding box center [629, 315] width 322 height 11
click at [496, 310] on p "No action is required by customer and we will advise once complete." at bounding box center [629, 315] width 322 height 11
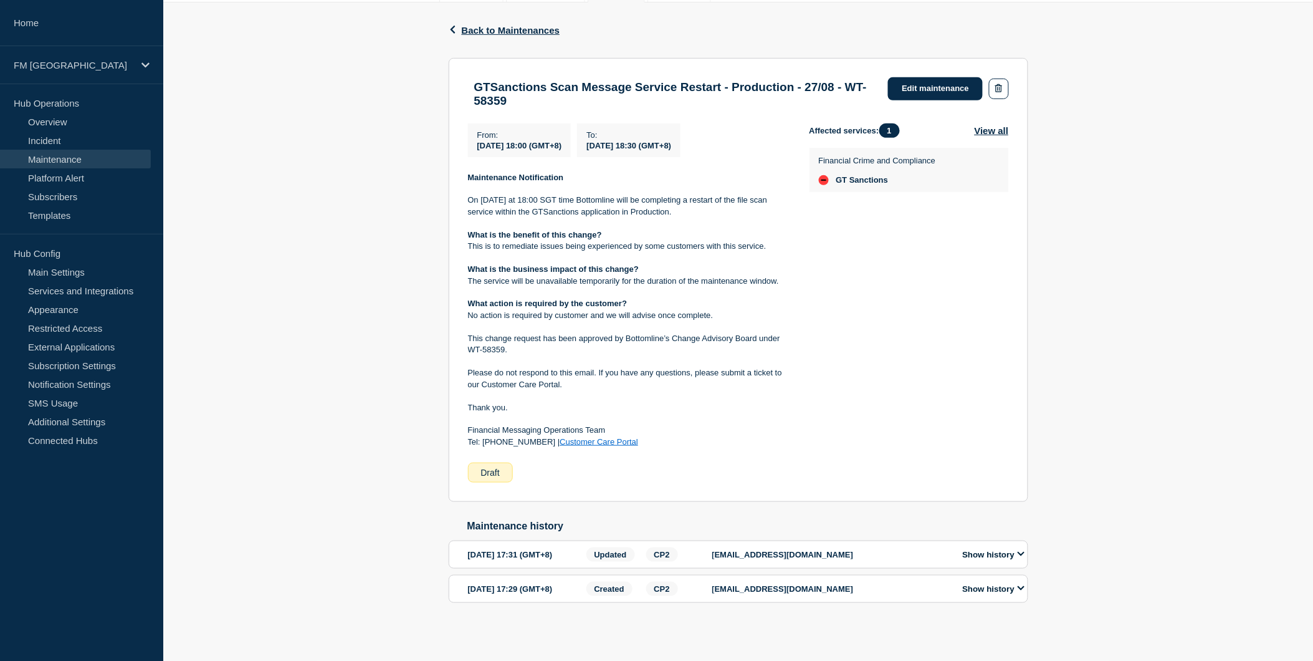
drag, startPoint x: 496, startPoint y: 297, endPoint x: 513, endPoint y: 297, distance: 16.8
click at [513, 310] on p "No action is required by customer and we will advise once complete." at bounding box center [629, 315] width 322 height 11
click at [890, 77] on link "Edit maintenance" at bounding box center [935, 88] width 95 height 23
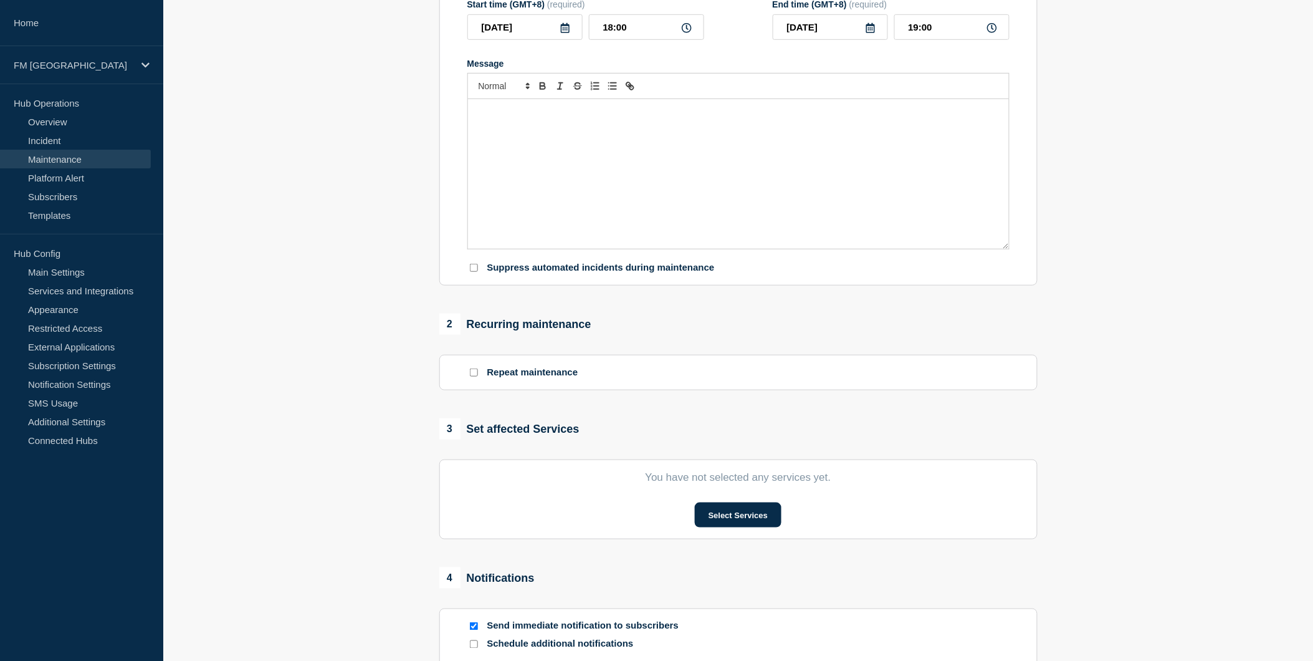
type input "GTSanctions Scan Message Service Restart - Production - 27/08 - WT-58359"
type input "18:30"
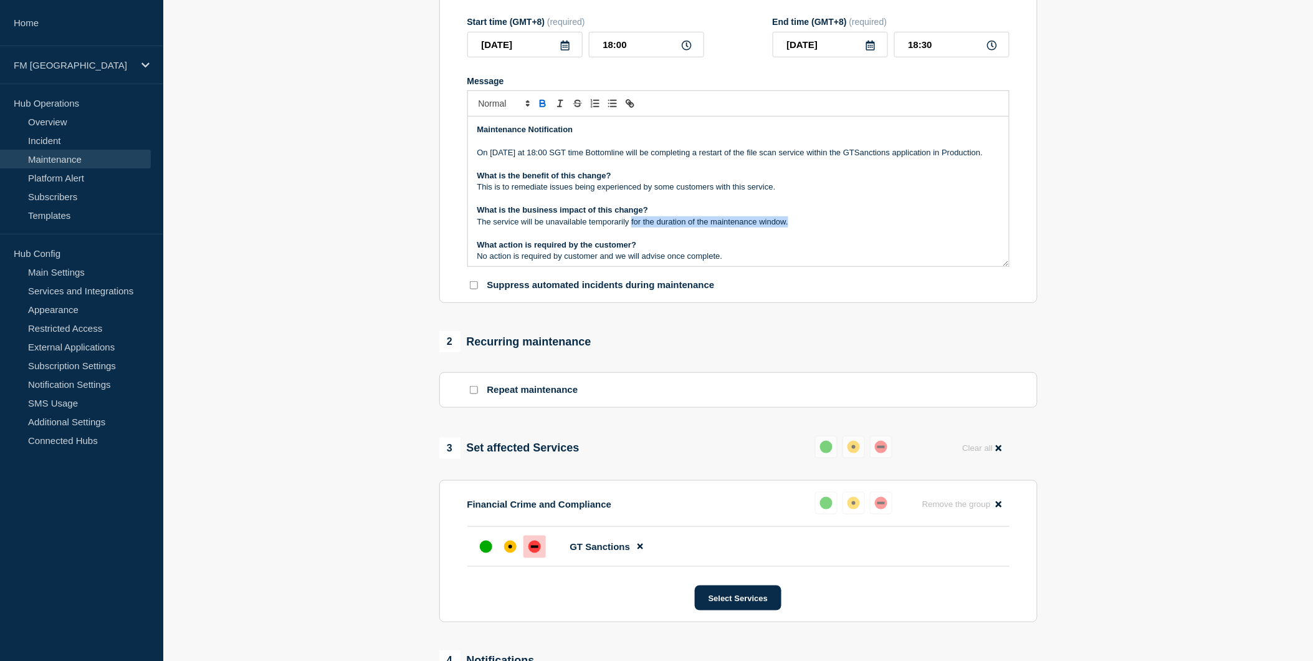
drag, startPoint x: 793, startPoint y: 237, endPoint x: 631, endPoint y: 236, distance: 162.7
click at [631, 228] on p "The service will be unavailable temporarily for the duration of the maintenance…" at bounding box center [738, 221] width 522 height 11
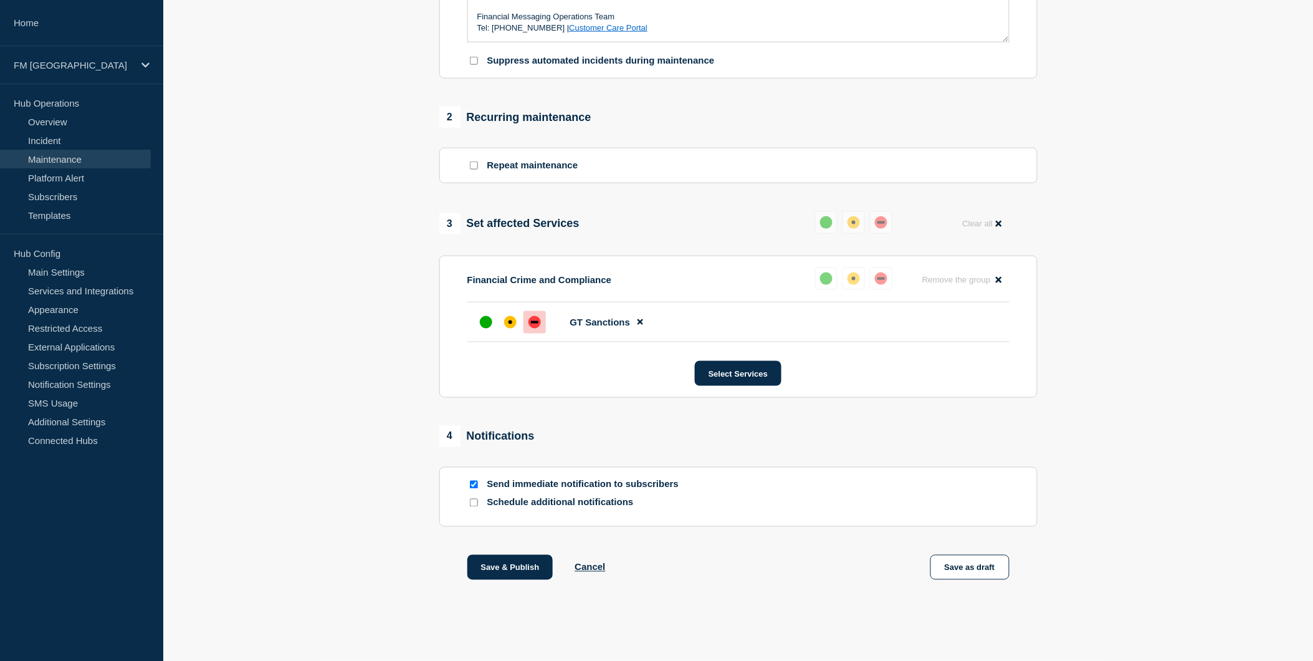
scroll to position [453, 0]
click at [512, 569] on button "Save & Publish" at bounding box center [510, 567] width 86 height 25
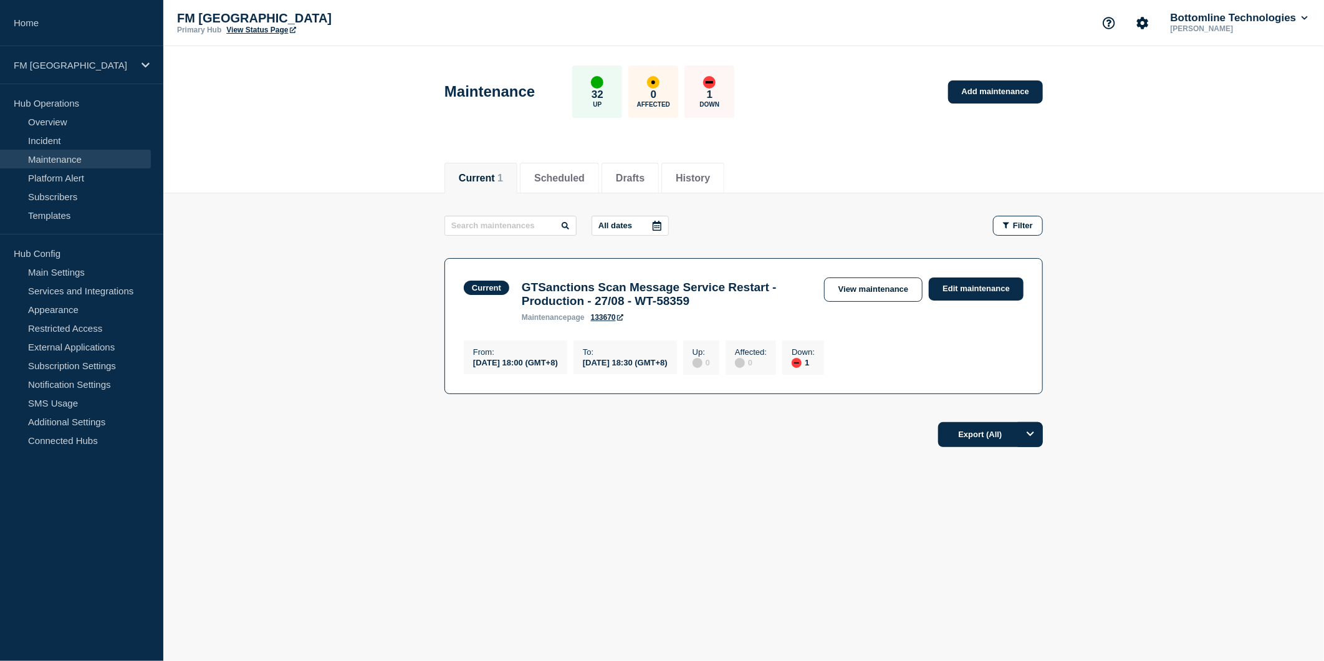
click at [410, 502] on div "Current Scheduled Drafts History Current 1 Scheduled Drafts History All dates F…" at bounding box center [743, 345] width 1161 height 391
click at [517, 506] on div "Current Scheduled Drafts History Current 1 Scheduled Drafts History All dates F…" at bounding box center [743, 345] width 1161 height 391
